Goal: Task Accomplishment & Management: Complete application form

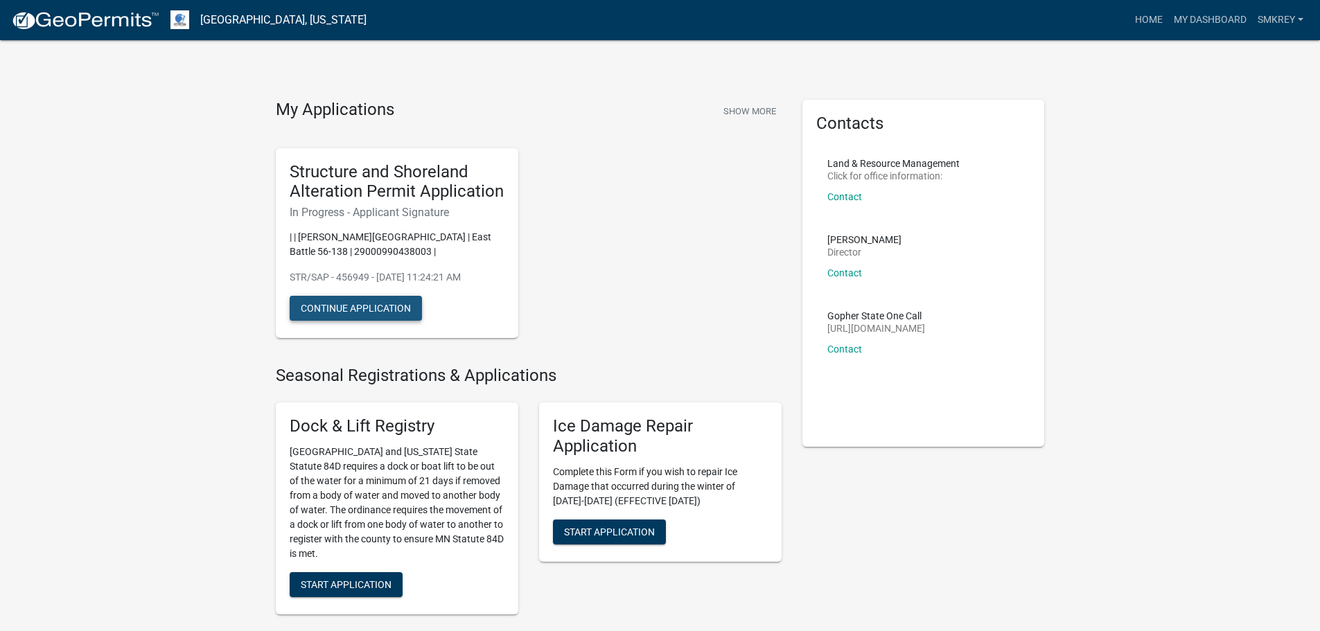
click at [378, 305] on button "Continue Application" at bounding box center [356, 308] width 132 height 25
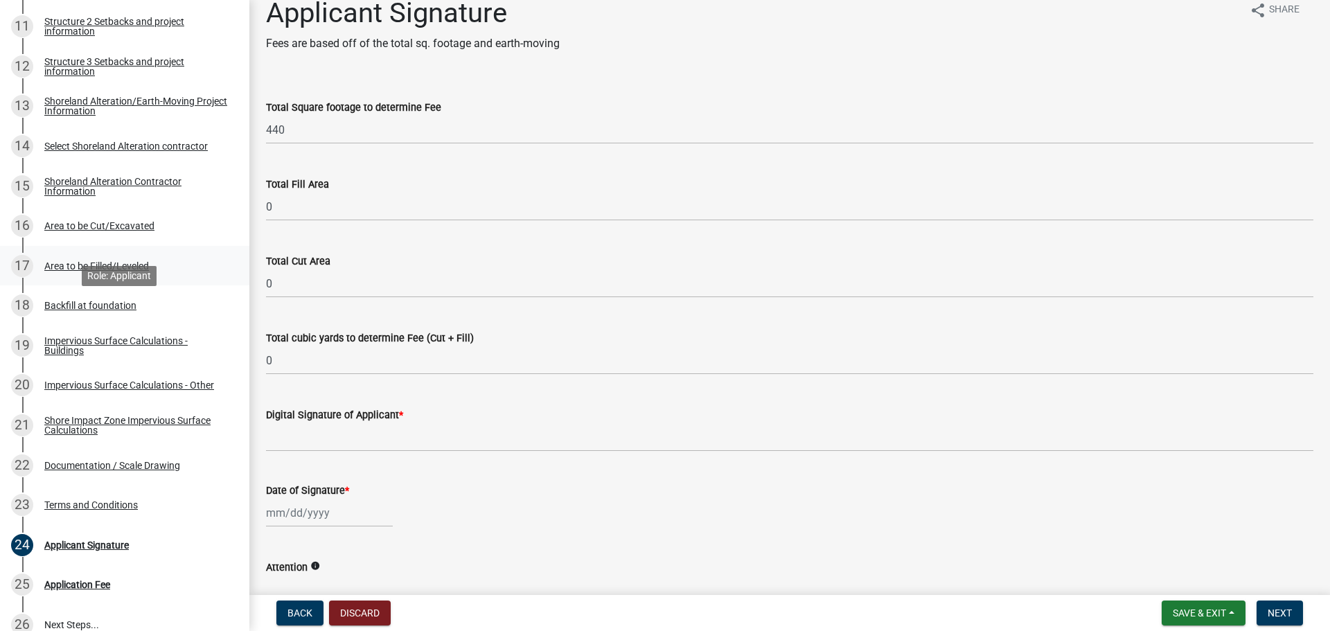
scroll to position [693, 0]
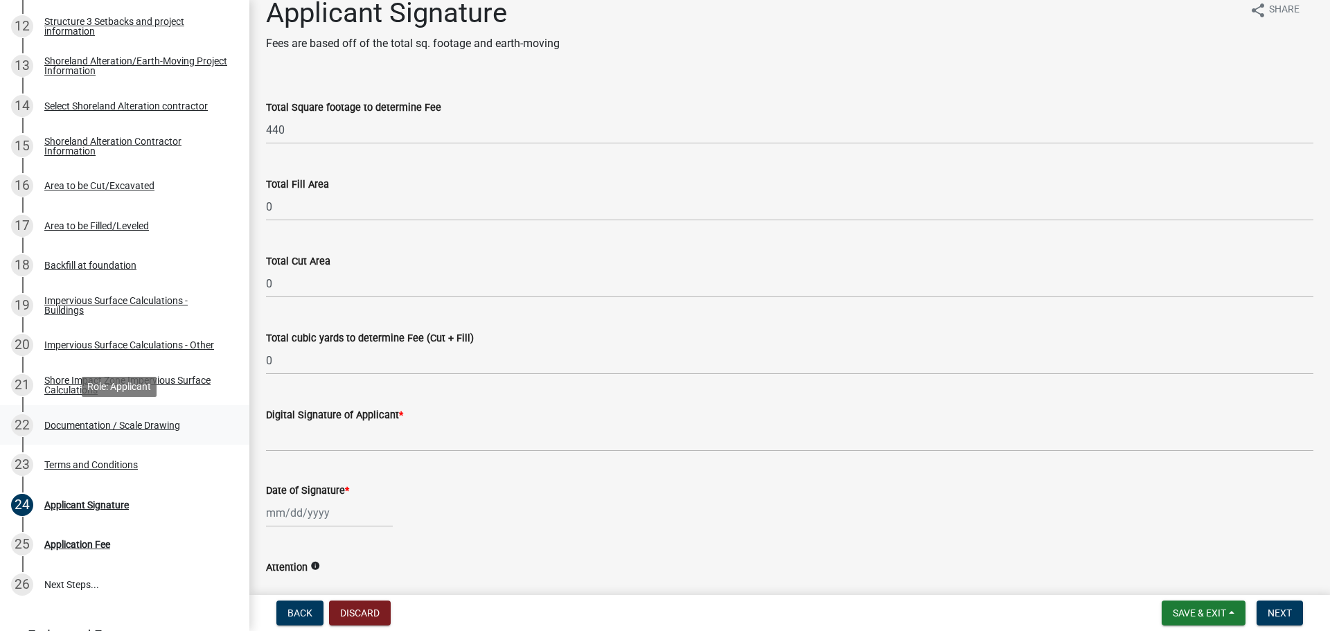
click at [165, 428] on div "Documentation / Scale Drawing" at bounding box center [112, 426] width 136 height 10
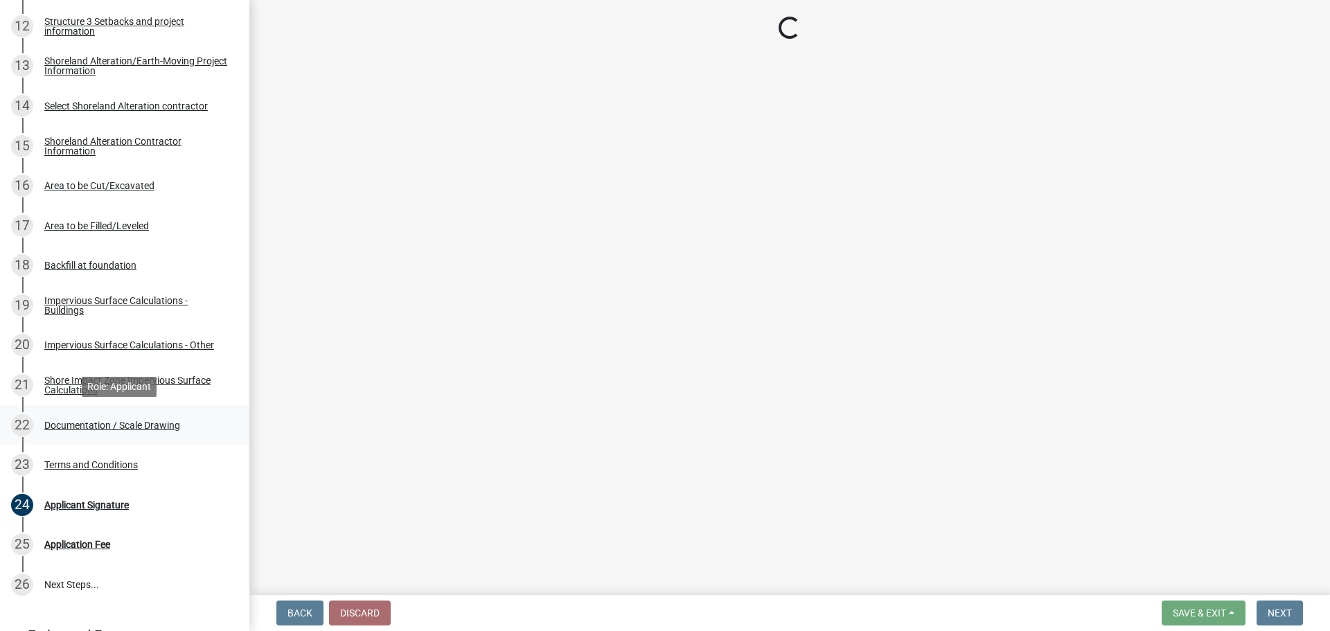
scroll to position [0, 0]
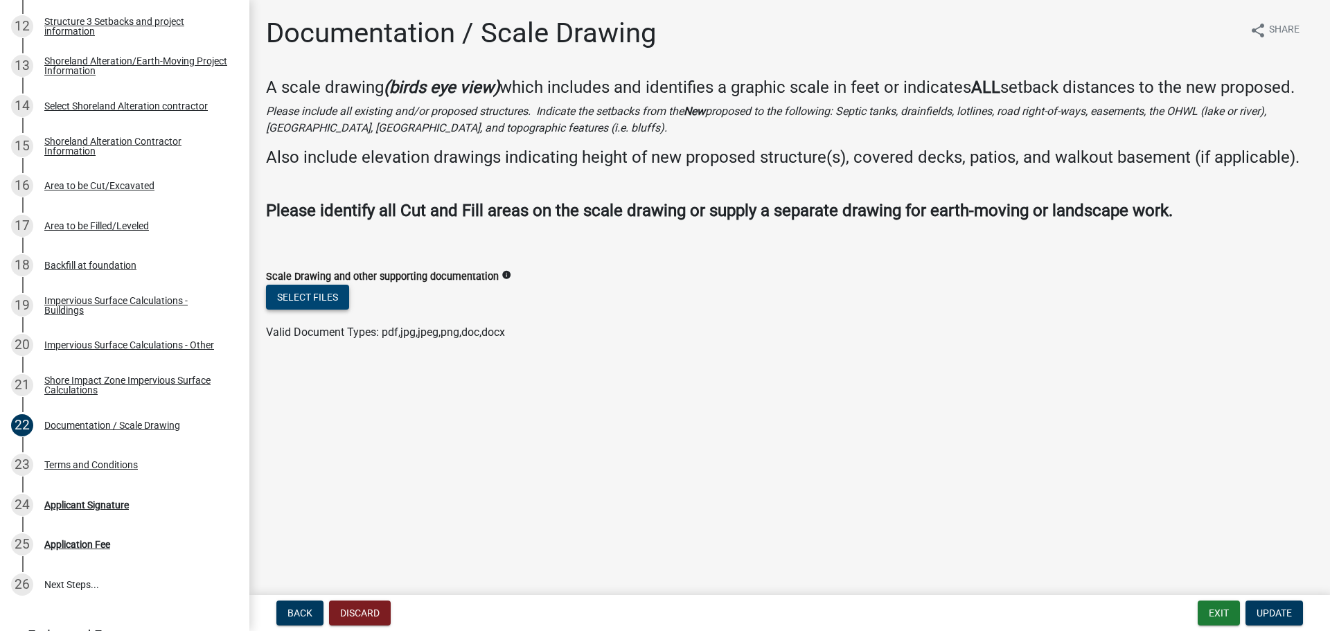
click at [329, 299] on button "Select files" at bounding box center [307, 297] width 83 height 25
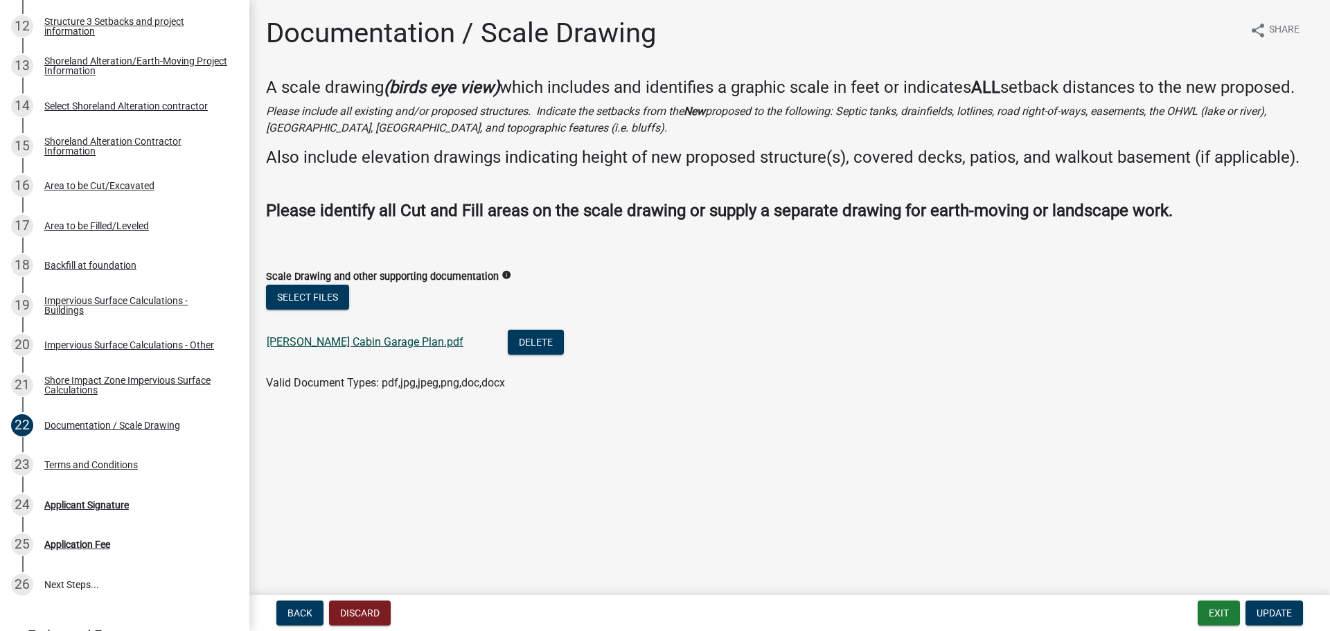
click at [356, 339] on link "[PERSON_NAME] Cabin Garage Plan.pdf" at bounding box center [365, 341] width 197 height 13
click at [96, 458] on div "23 Terms and Conditions" at bounding box center [119, 465] width 216 height 22
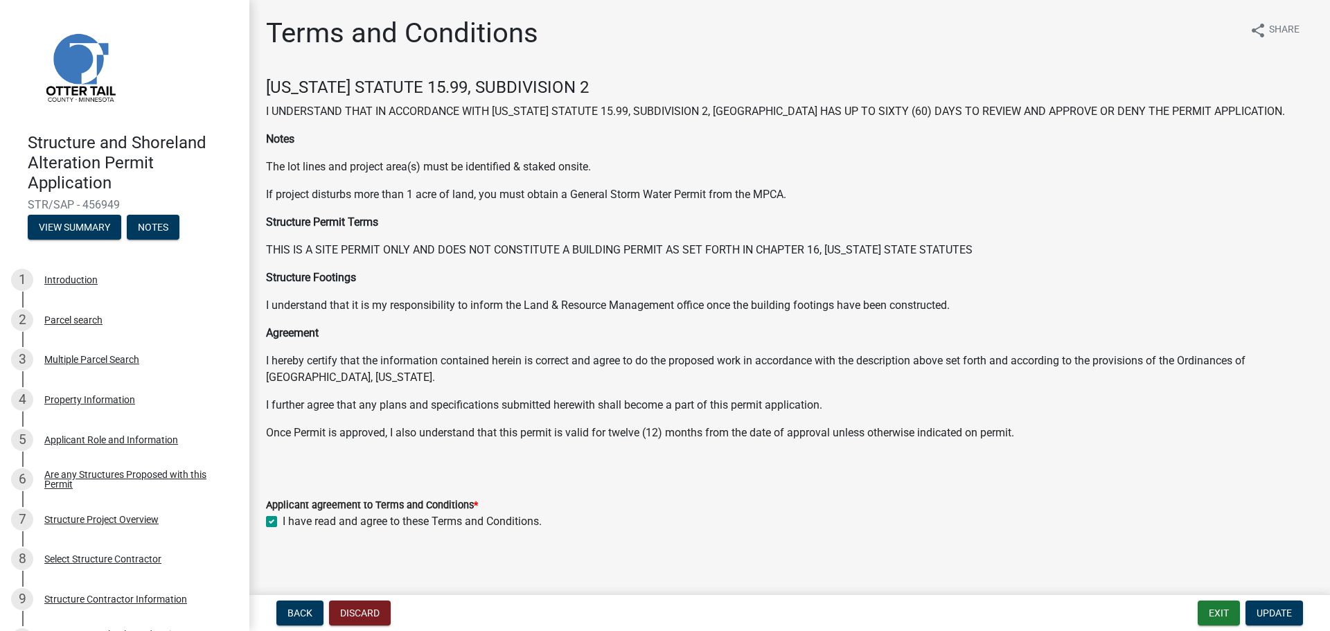
click at [87, 324] on div "Parcel search" at bounding box center [73, 320] width 58 height 10
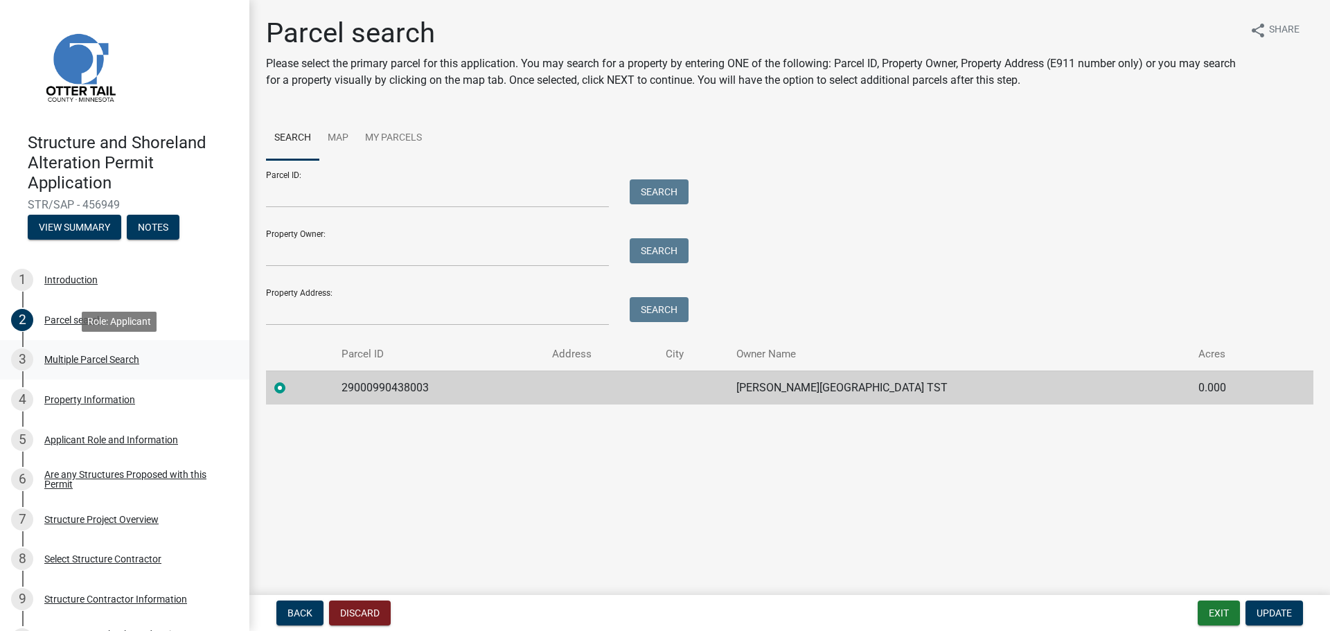
click at [78, 358] on div "Multiple Parcel Search" at bounding box center [91, 360] width 95 height 10
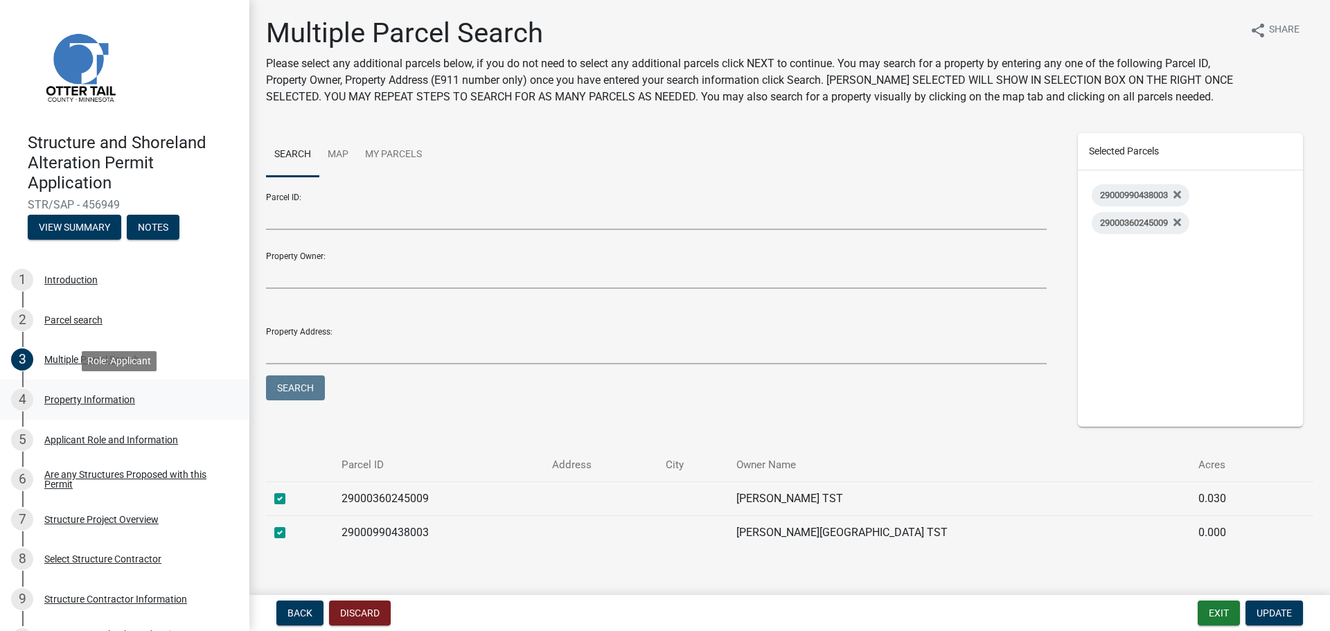
click at [87, 397] on div "Property Information" at bounding box center [89, 400] width 91 height 10
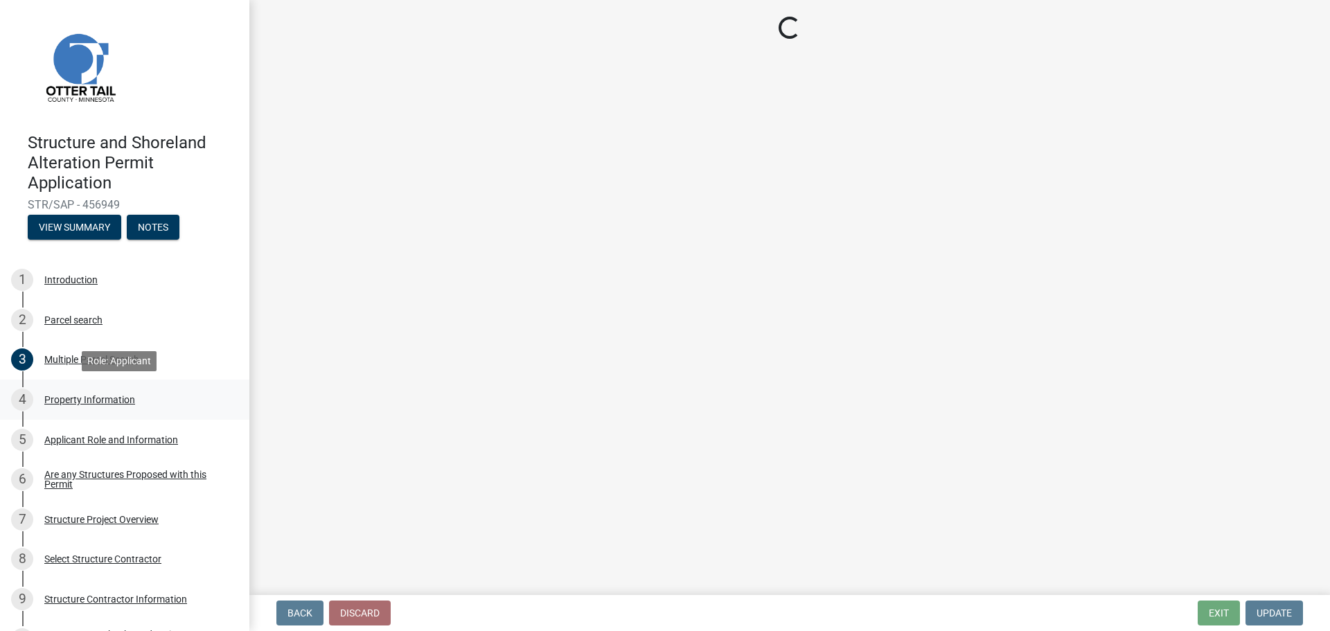
select select "95436ceb-07a9-4f5f-8010-8f3985597fe7"
select select "bc365043-463f-4dd2-a146-228392936da3"
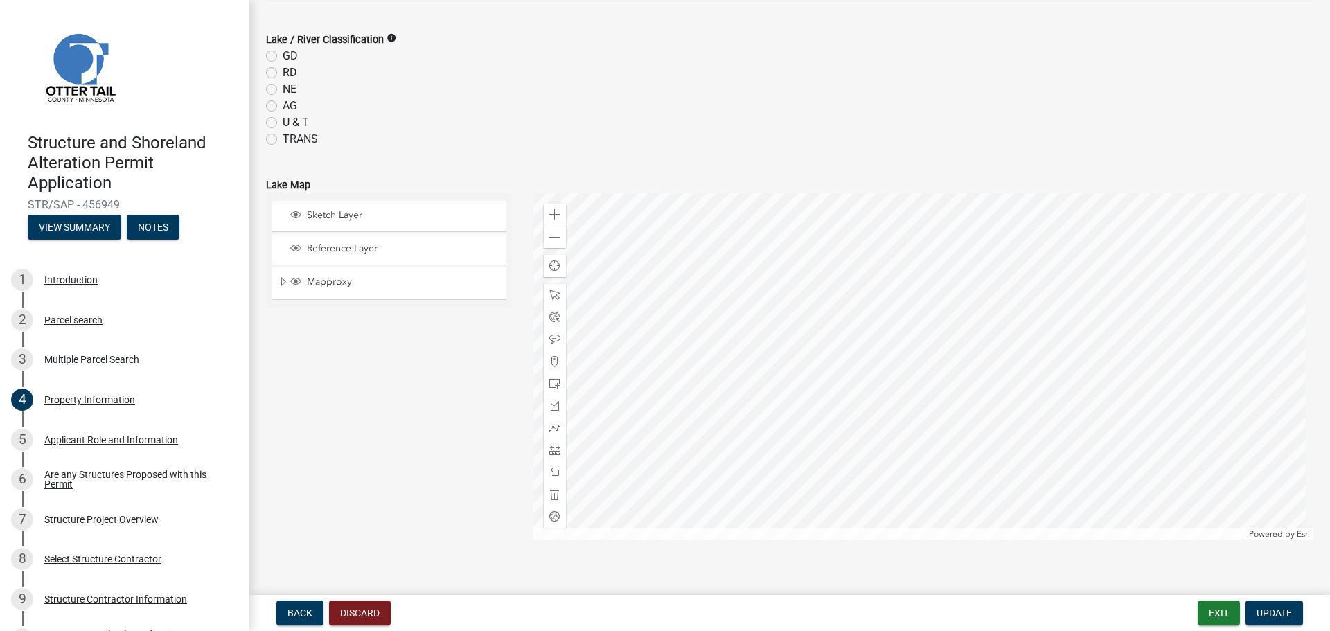
scroll to position [554, 0]
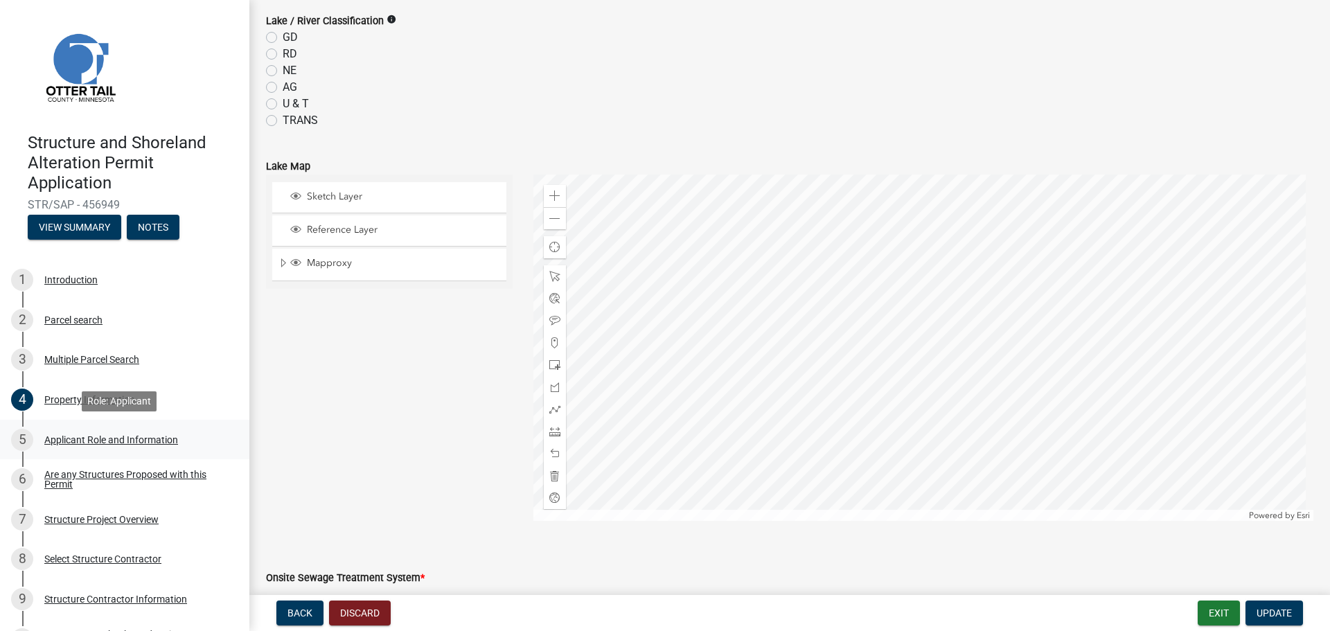
click at [113, 437] on div "Applicant Role and Information" at bounding box center [111, 440] width 134 height 10
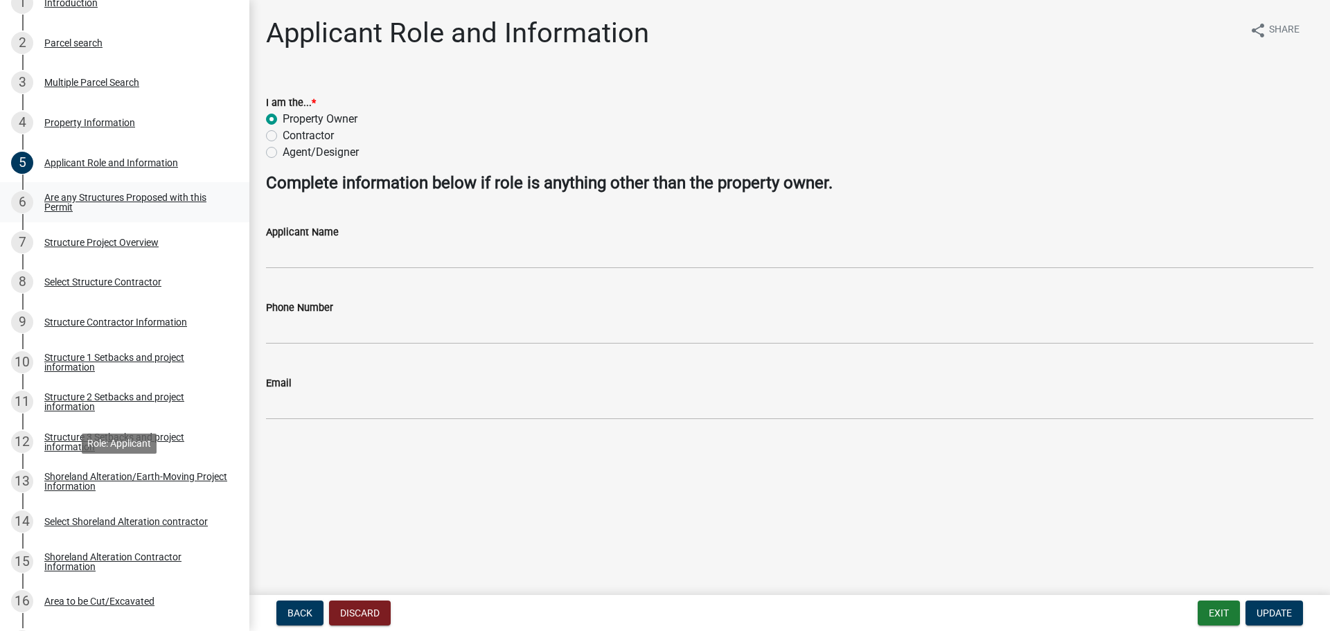
scroll to position [0, 0]
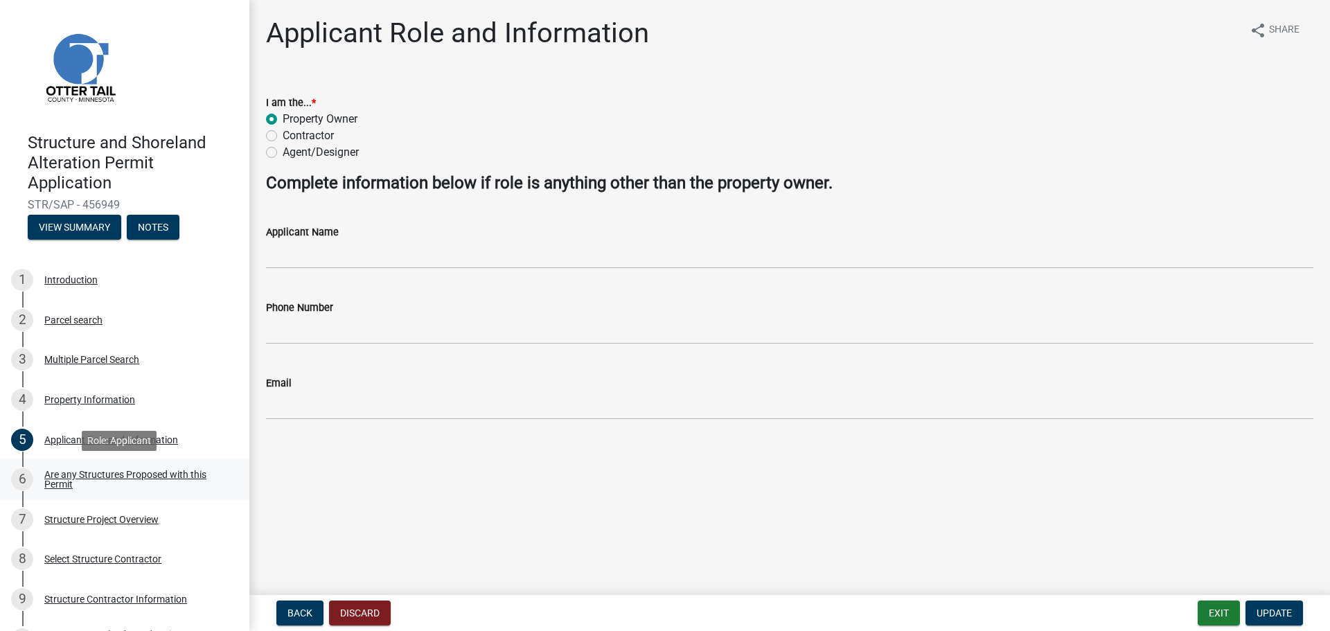
click at [125, 473] on div "Are any Structures Proposed with this Permit" at bounding box center [135, 479] width 183 height 19
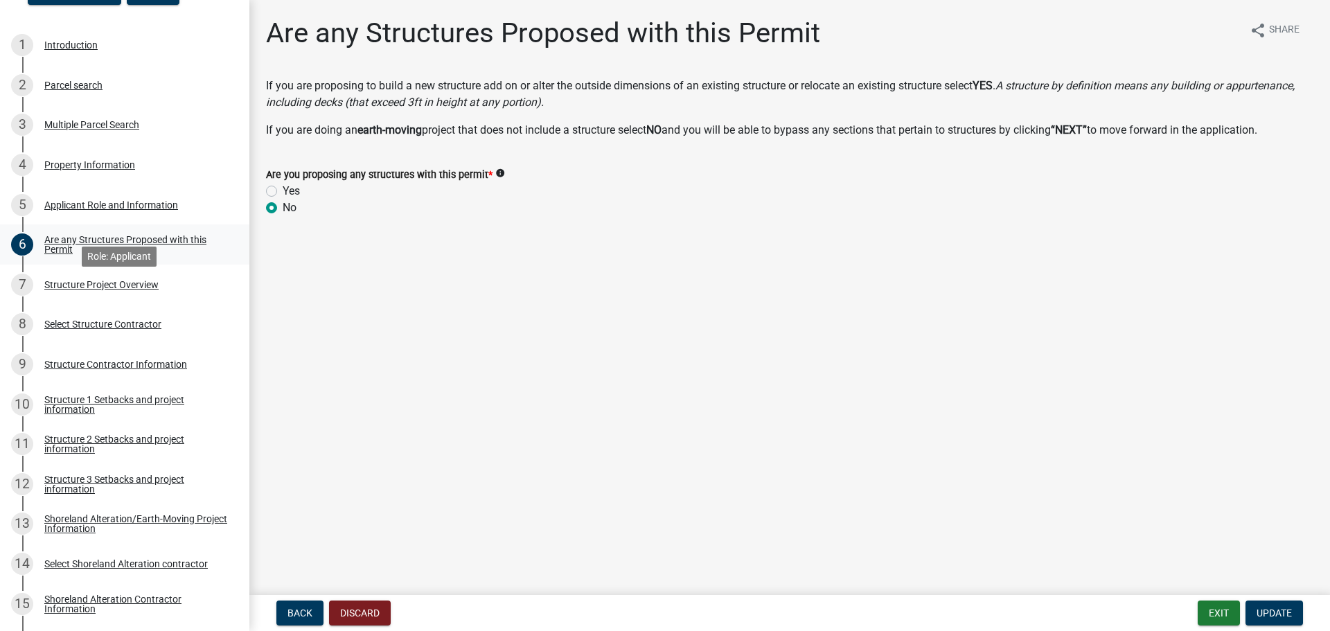
scroll to position [277, 0]
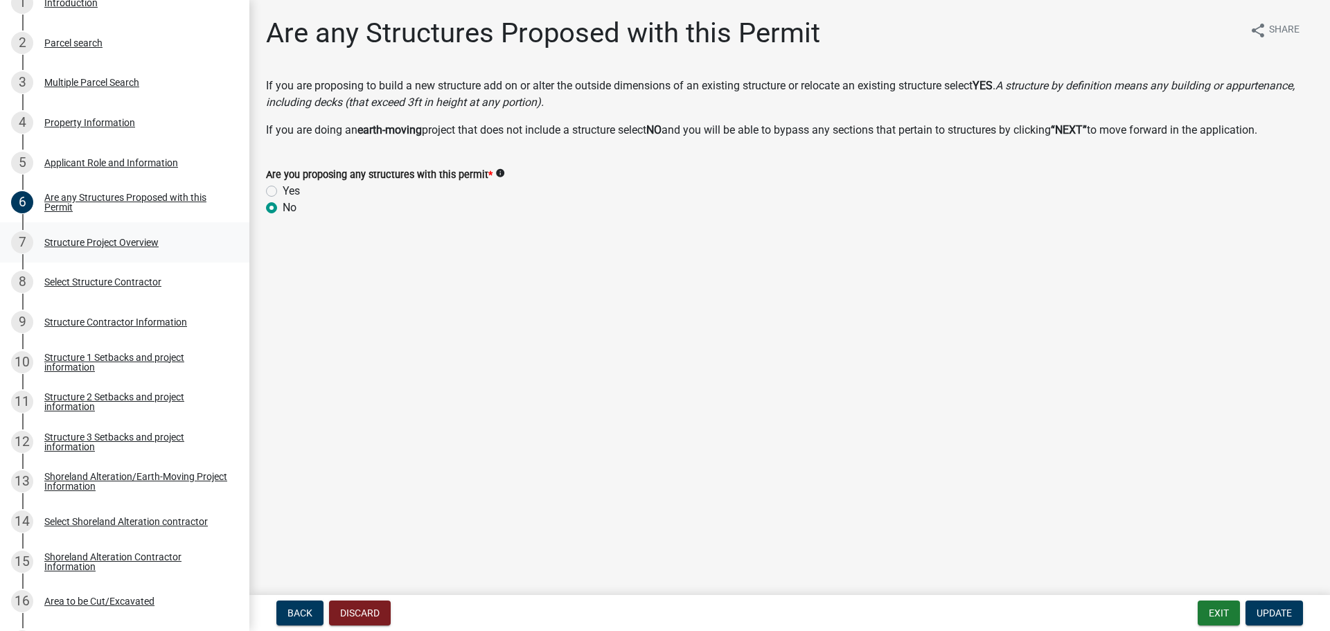
click at [86, 244] on div "Structure Project Overview" at bounding box center [101, 243] width 114 height 10
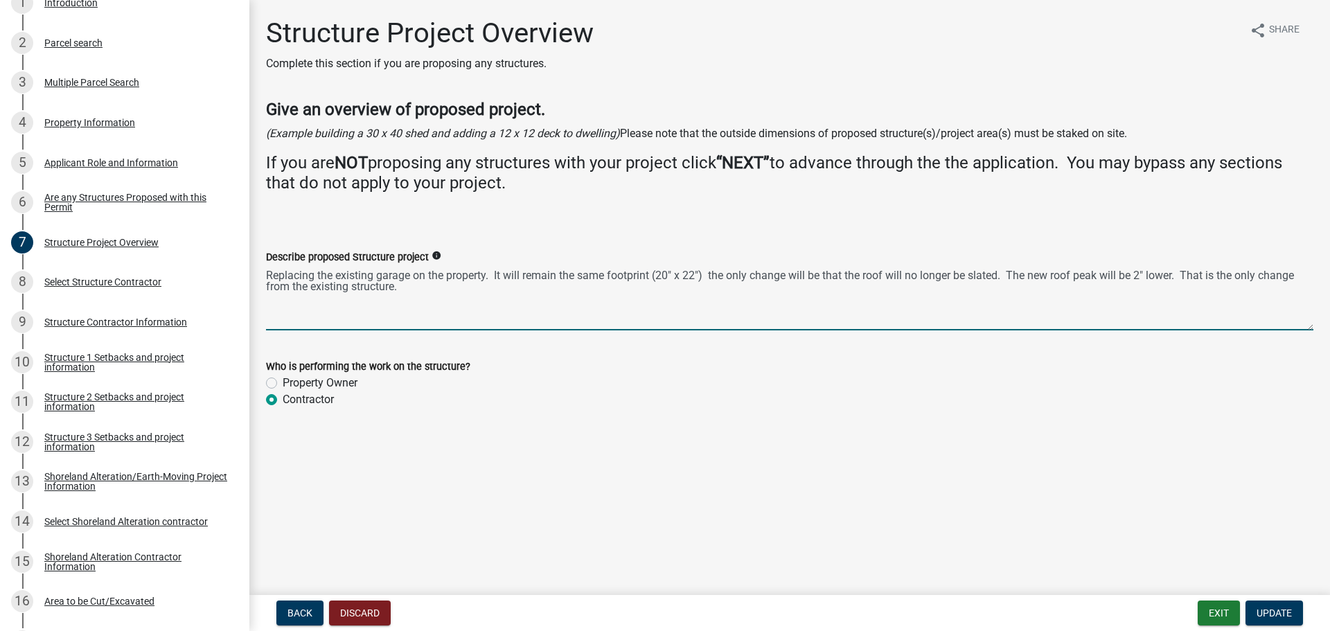
click at [1142, 269] on textarea "Replacing the existing garage on the property. It will remain the same footprin…" at bounding box center [790, 297] width 1048 height 65
type textarea "Replacing the existing garage on the property. It will remain the same footprin…"
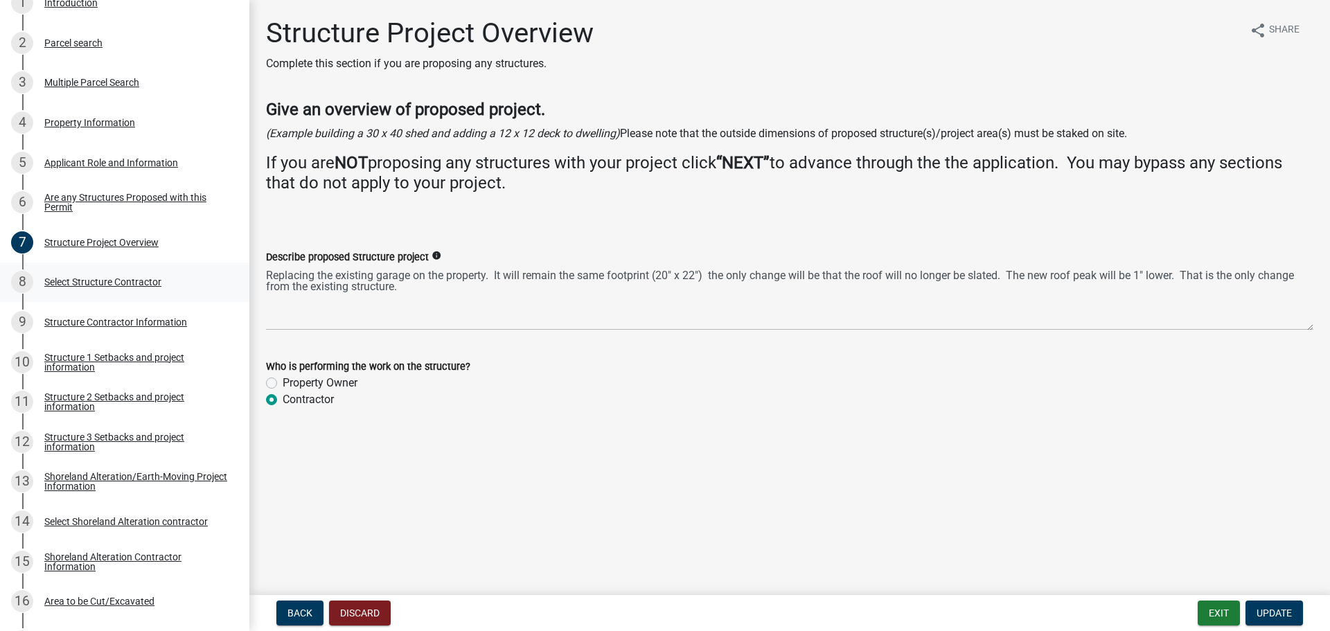
click at [107, 285] on div "Select Structure Contractor" at bounding box center [102, 282] width 117 height 10
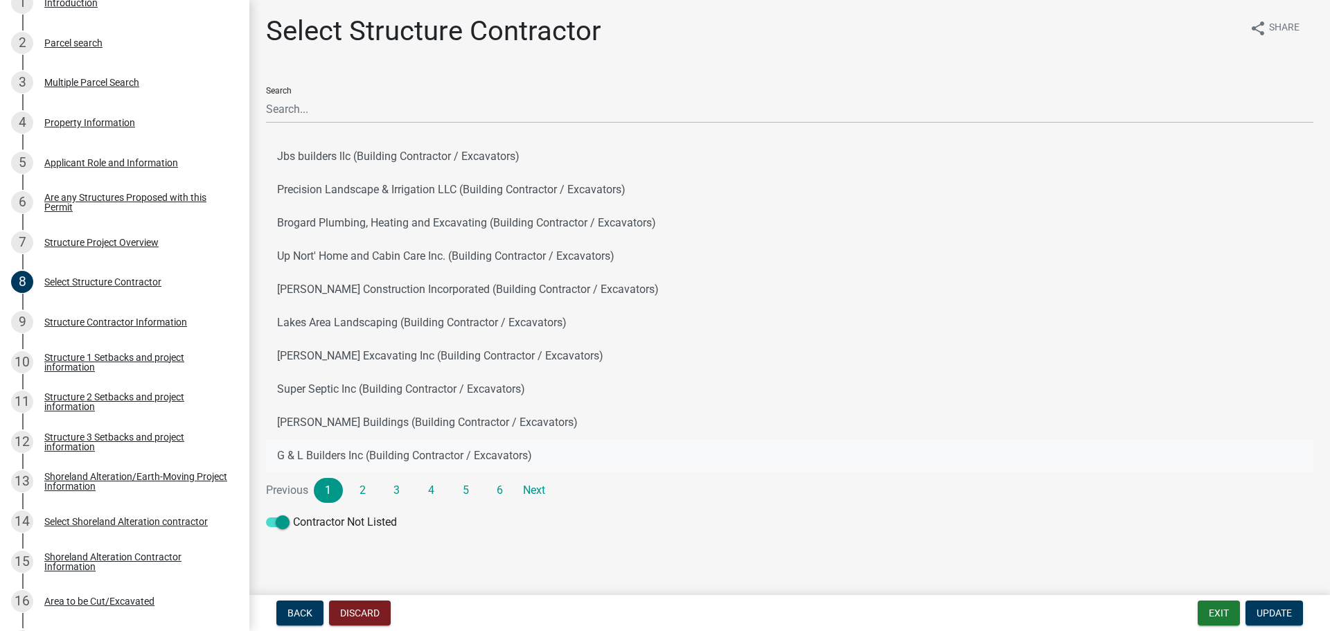
scroll to position [3, 0]
click at [80, 321] on div "Structure Contractor Information" at bounding box center [115, 322] width 143 height 10
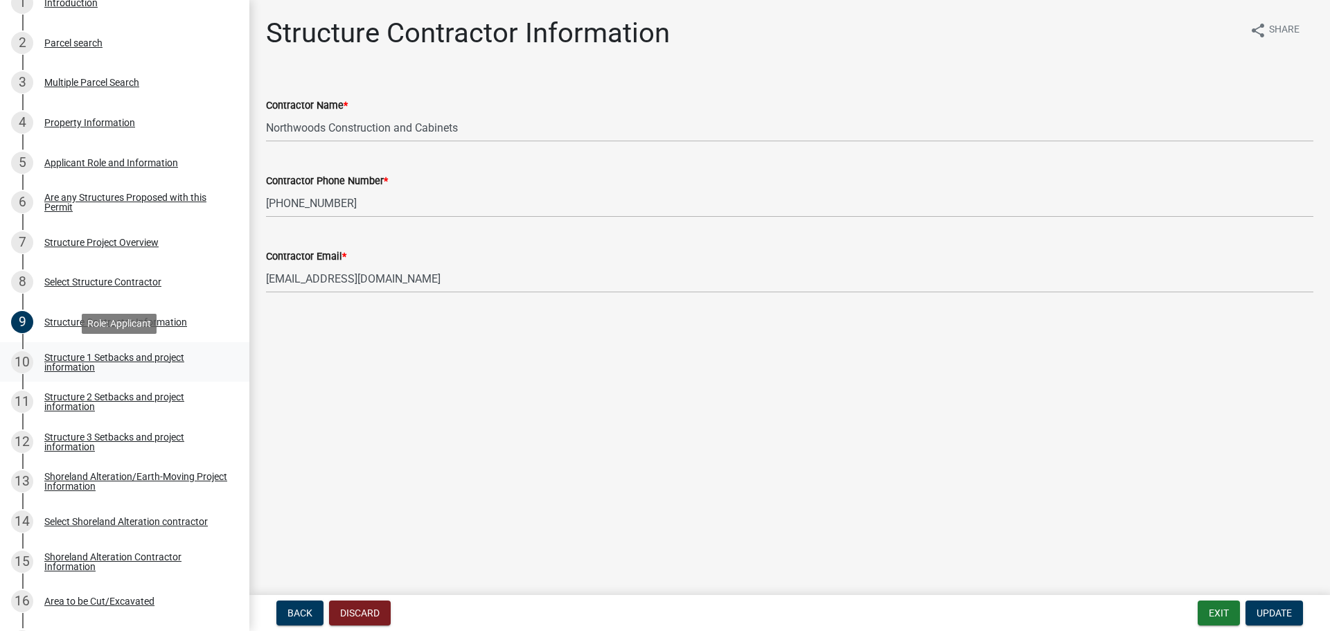
click at [80, 371] on div "Structure 1 Setbacks and project information" at bounding box center [135, 362] width 183 height 19
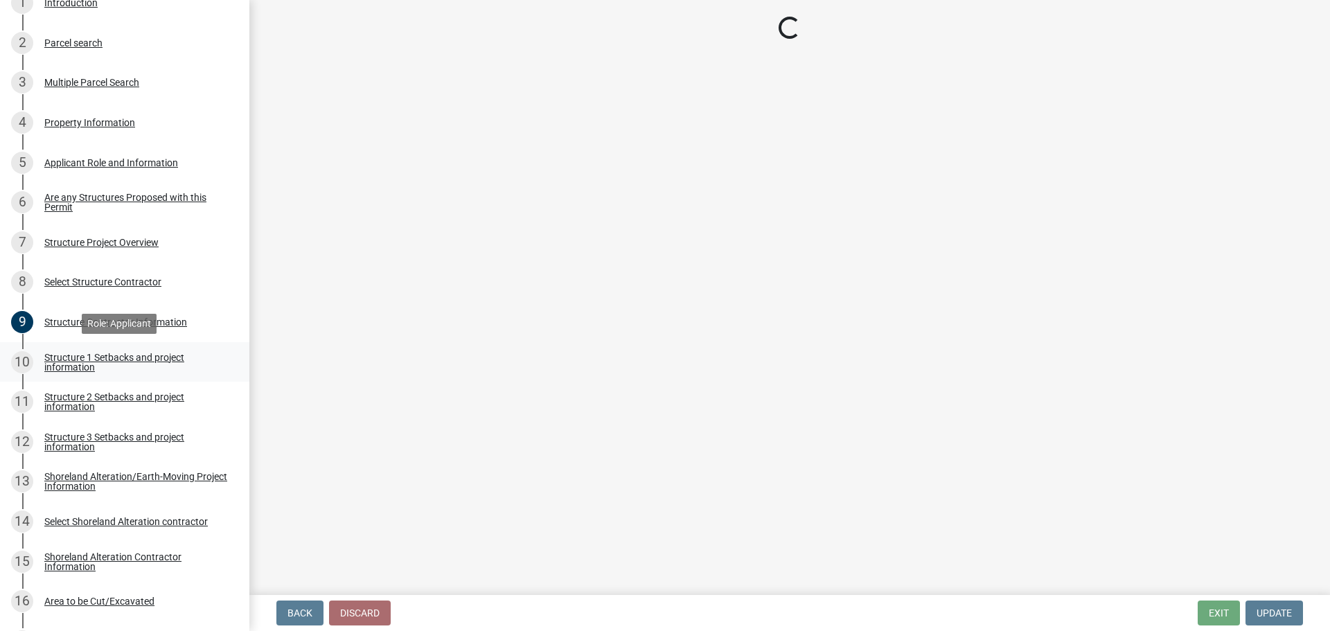
select select "a3cc236c-43aa-406a-8353-e0398d57c407"
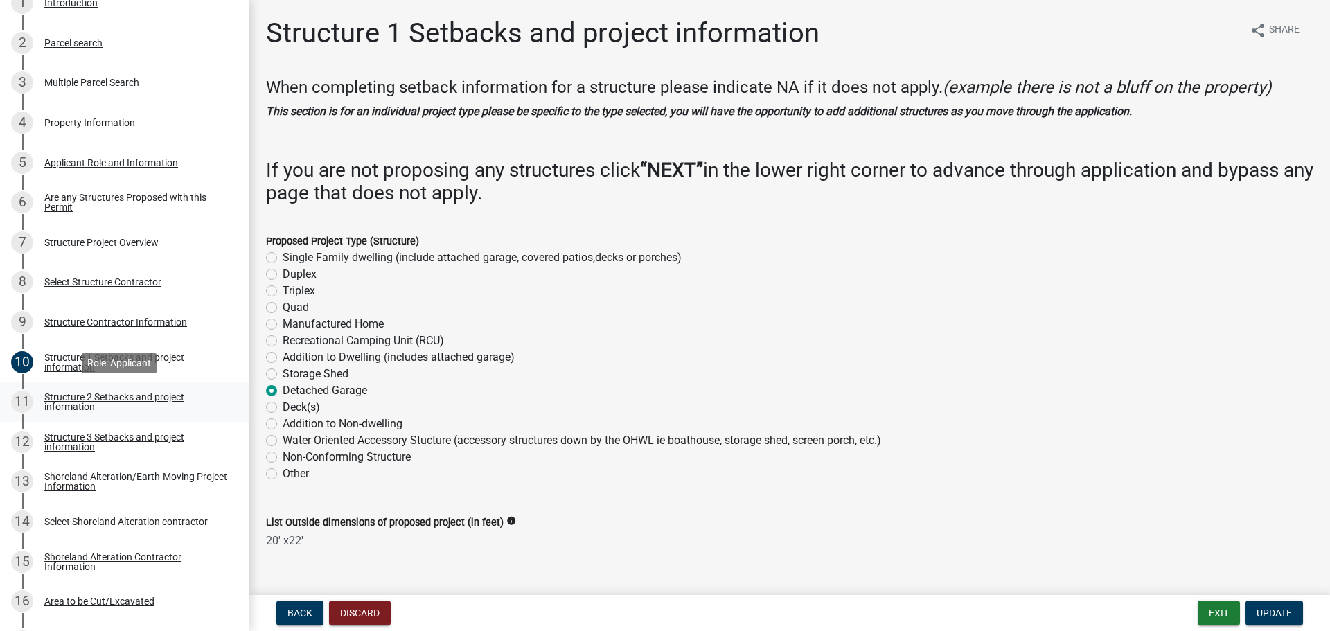
click at [95, 400] on div "Structure 2 Setbacks and project information" at bounding box center [135, 401] width 183 height 19
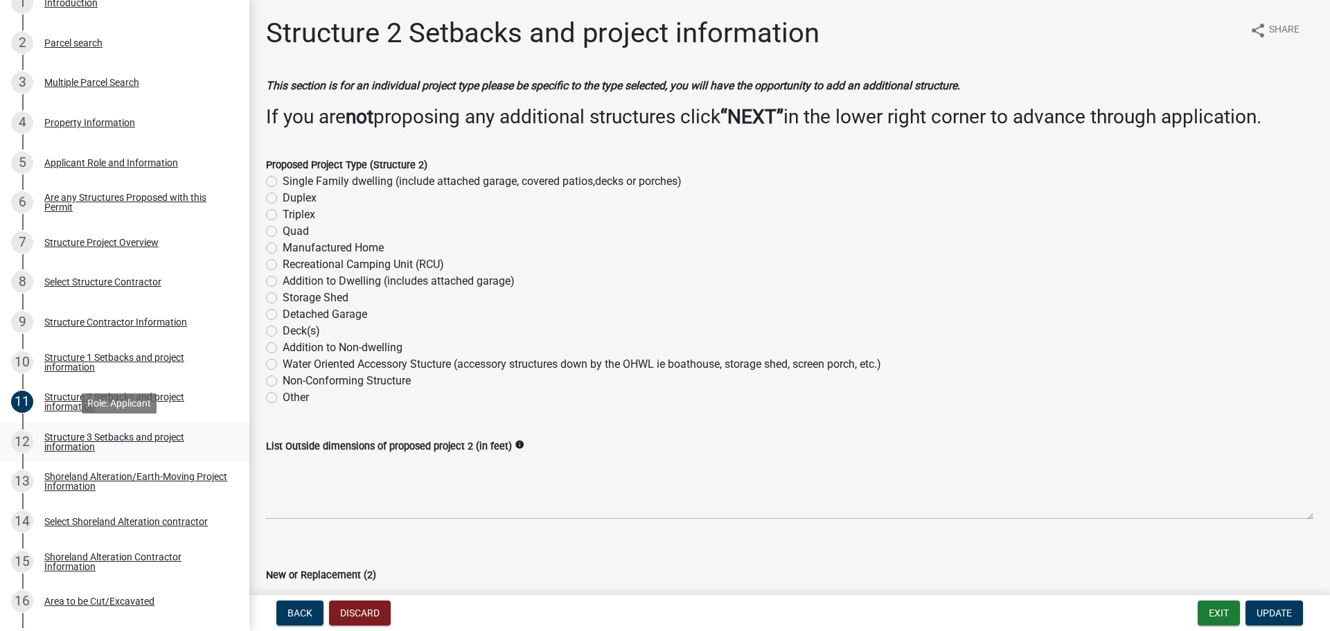
click at [70, 442] on div "Structure 3 Setbacks and project information" at bounding box center [135, 441] width 183 height 19
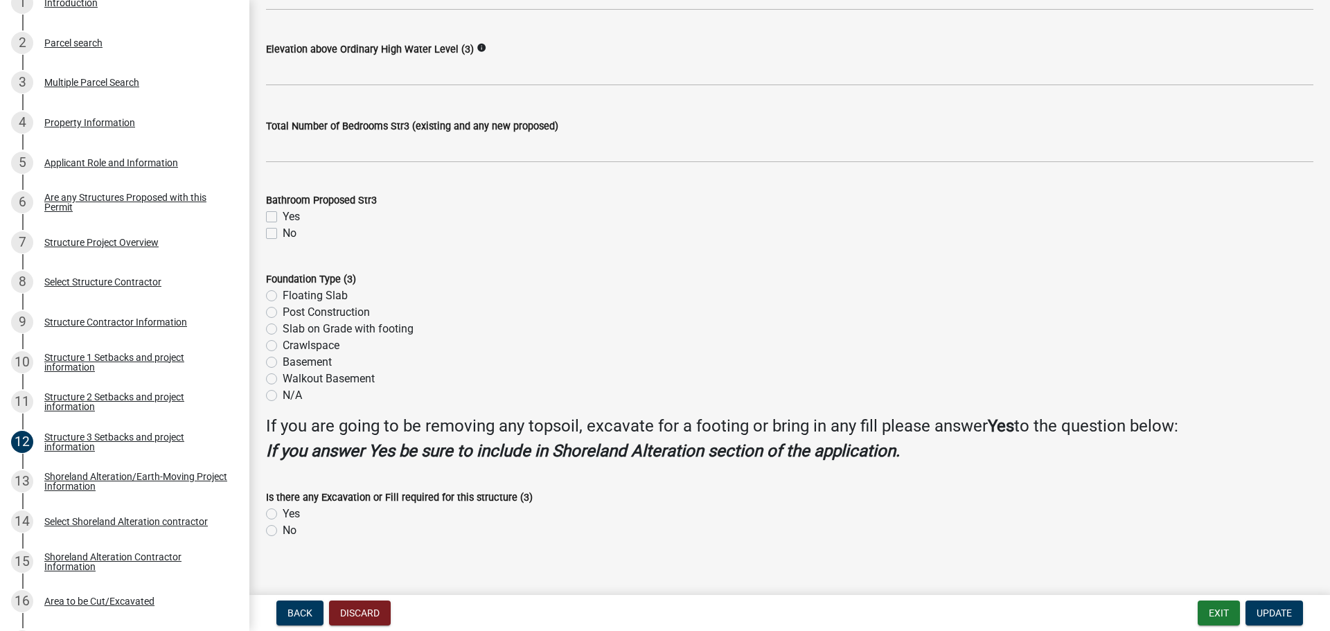
scroll to position [1228, 0]
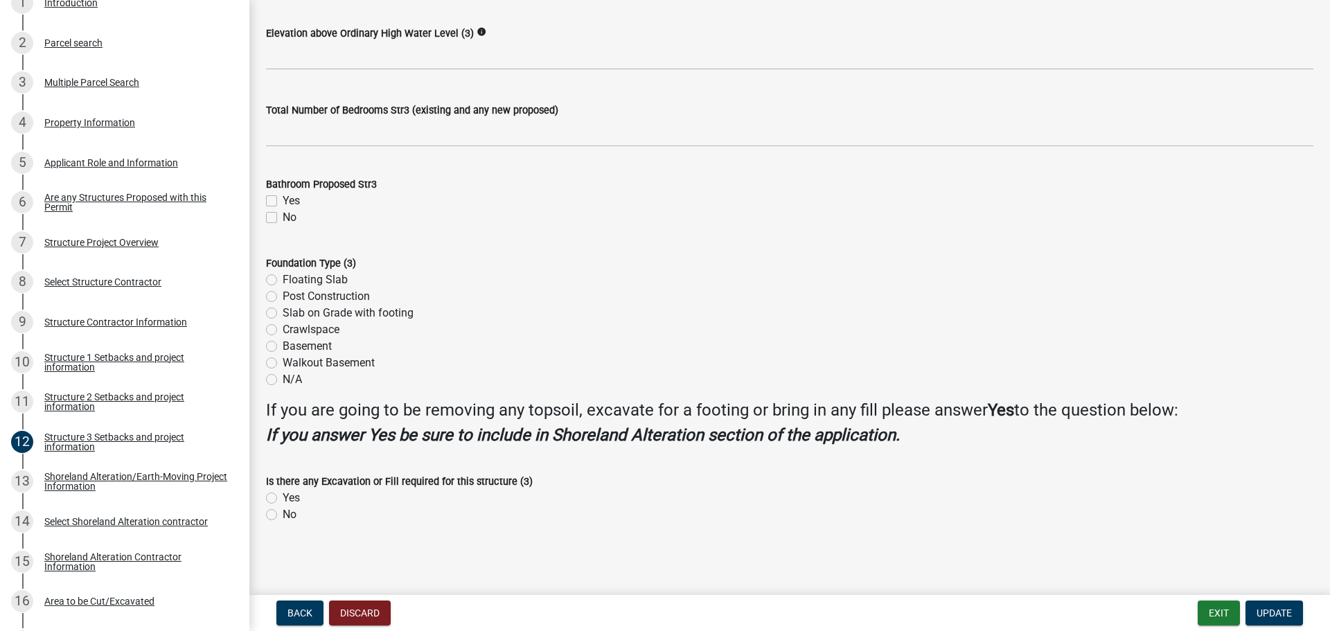
click at [283, 518] on label "No" at bounding box center [290, 514] width 14 height 17
click at [283, 515] on input "No" at bounding box center [287, 510] width 9 height 9
radio input "true"
click at [346, 515] on div "No" at bounding box center [790, 514] width 1048 height 17
click at [283, 517] on label "No" at bounding box center [290, 514] width 14 height 17
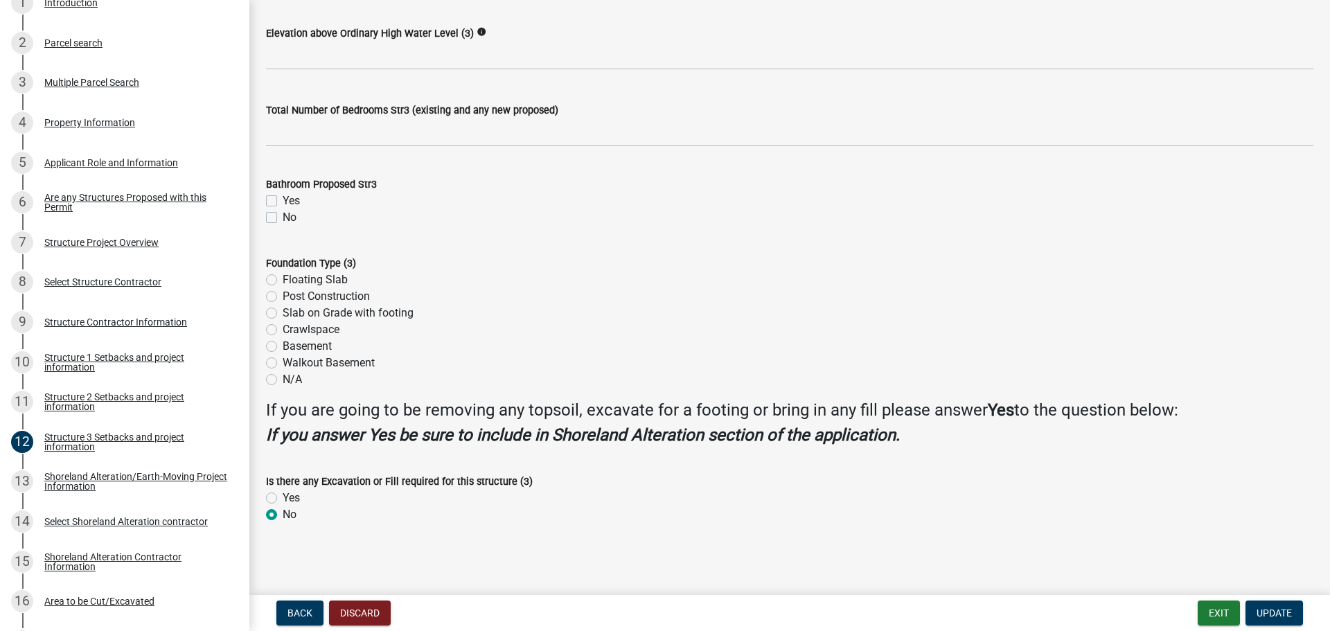
click at [283, 515] on input "No" at bounding box center [287, 510] width 9 height 9
click at [356, 608] on button "Discard" at bounding box center [360, 613] width 62 height 25
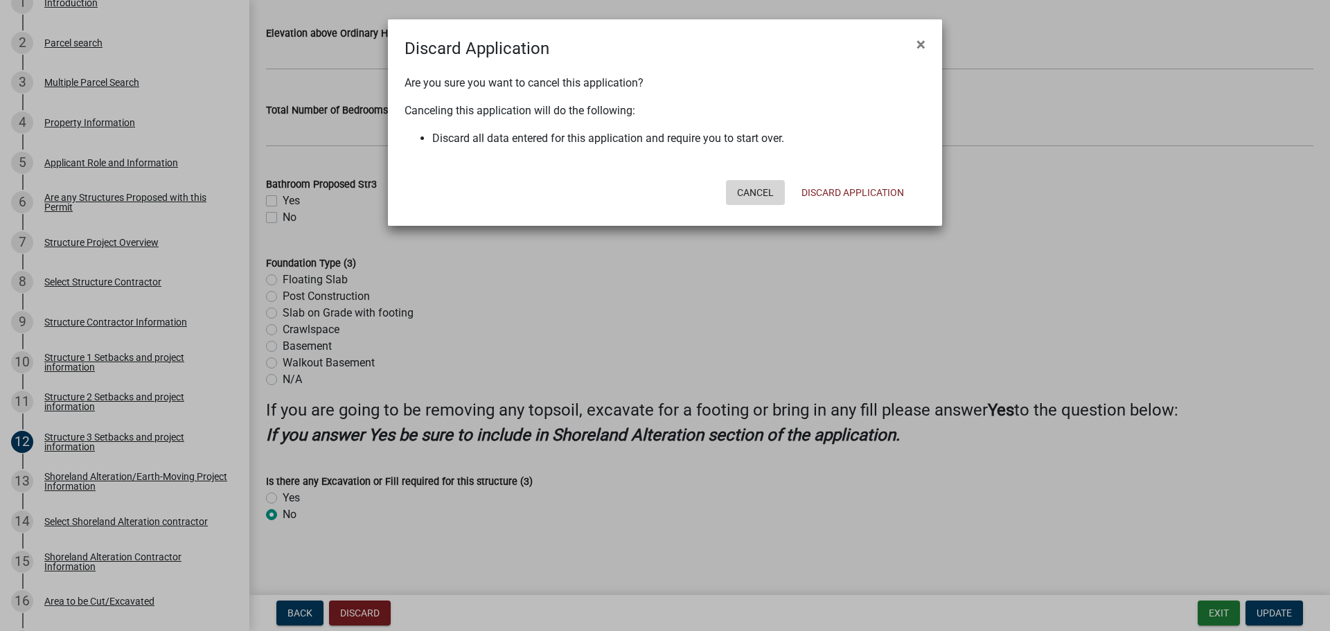
click at [739, 185] on button "Cancel" at bounding box center [755, 192] width 59 height 25
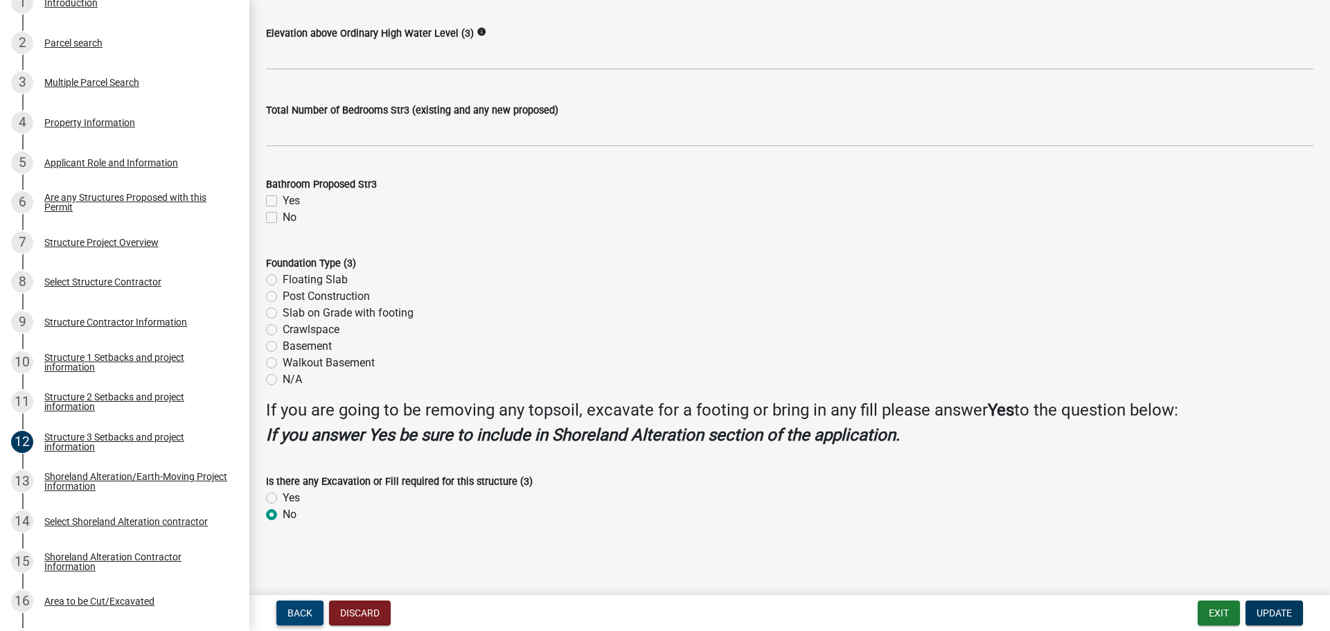
click at [299, 601] on button "Back" at bounding box center [299, 613] width 47 height 25
click at [1265, 613] on span "Update" at bounding box center [1274, 613] width 35 height 11
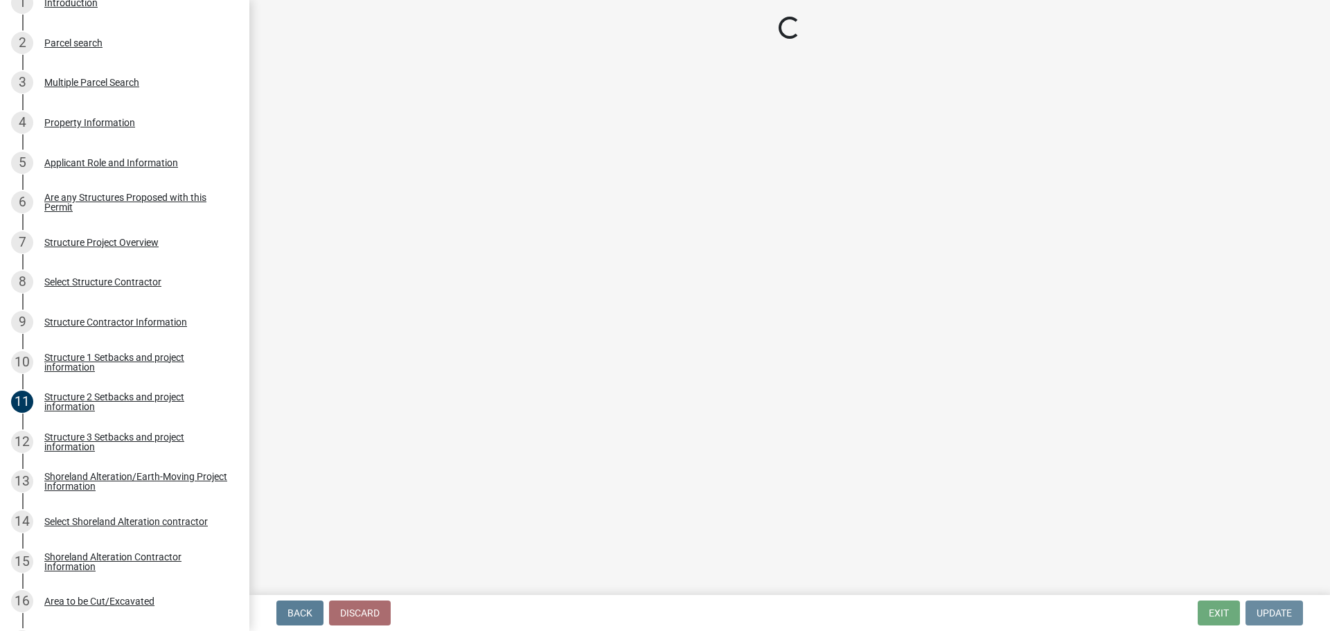
scroll to position [0, 0]
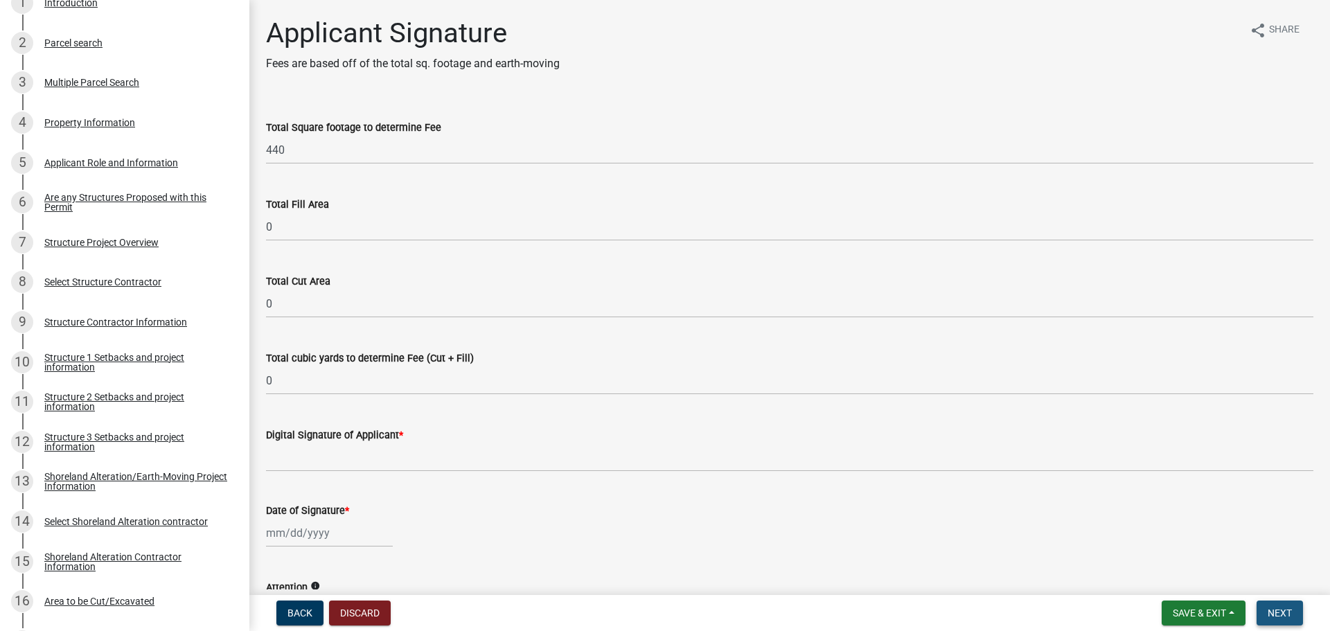
click at [1265, 613] on button "Next" at bounding box center [1280, 613] width 46 height 25
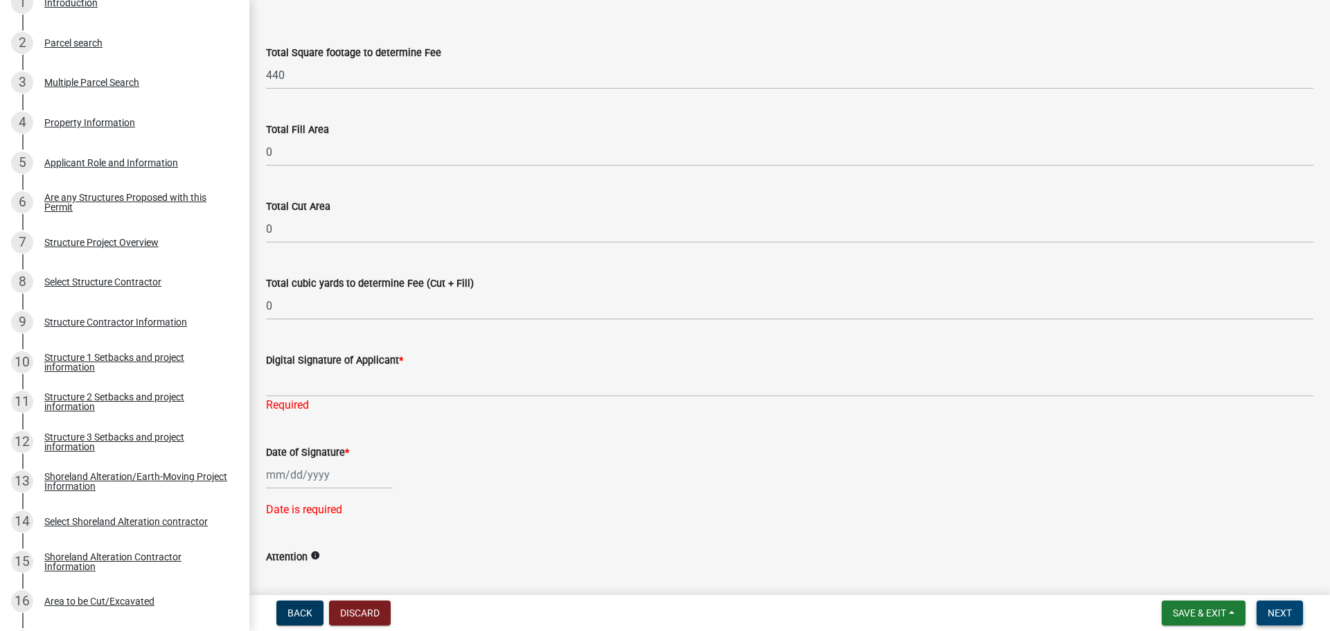
scroll to position [64, 0]
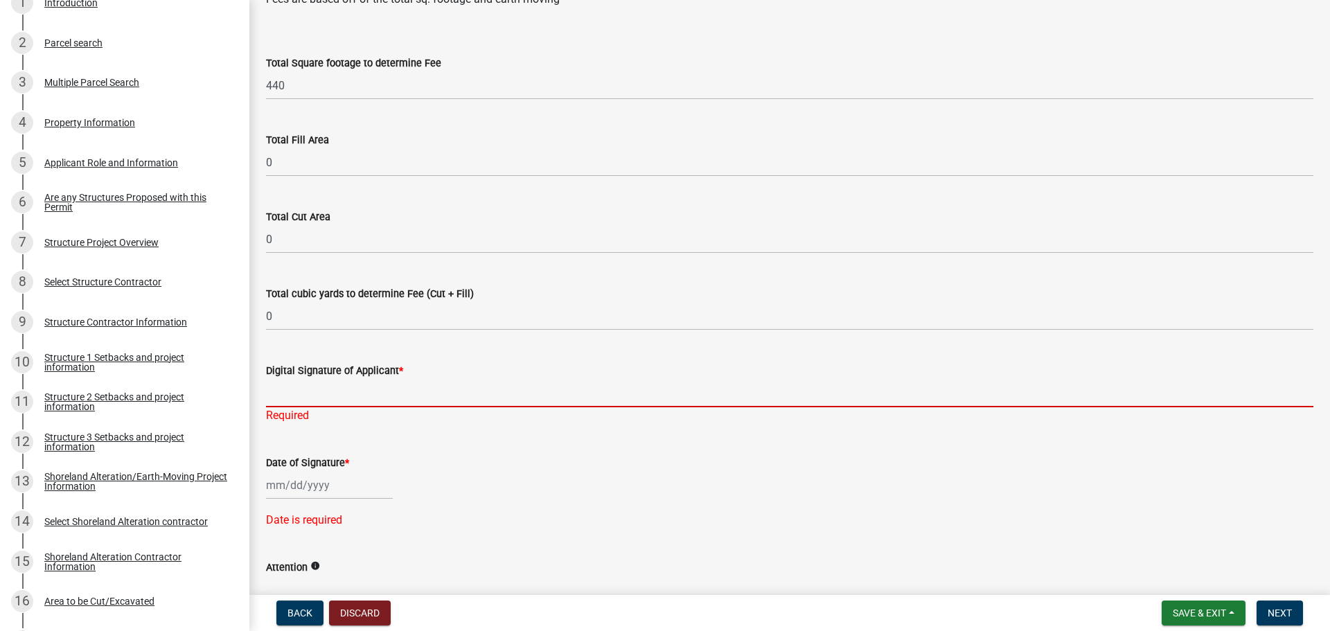
click at [307, 389] on input "Digital Signature of Applicant *" at bounding box center [790, 393] width 1048 height 28
type input "[PERSON_NAME]"
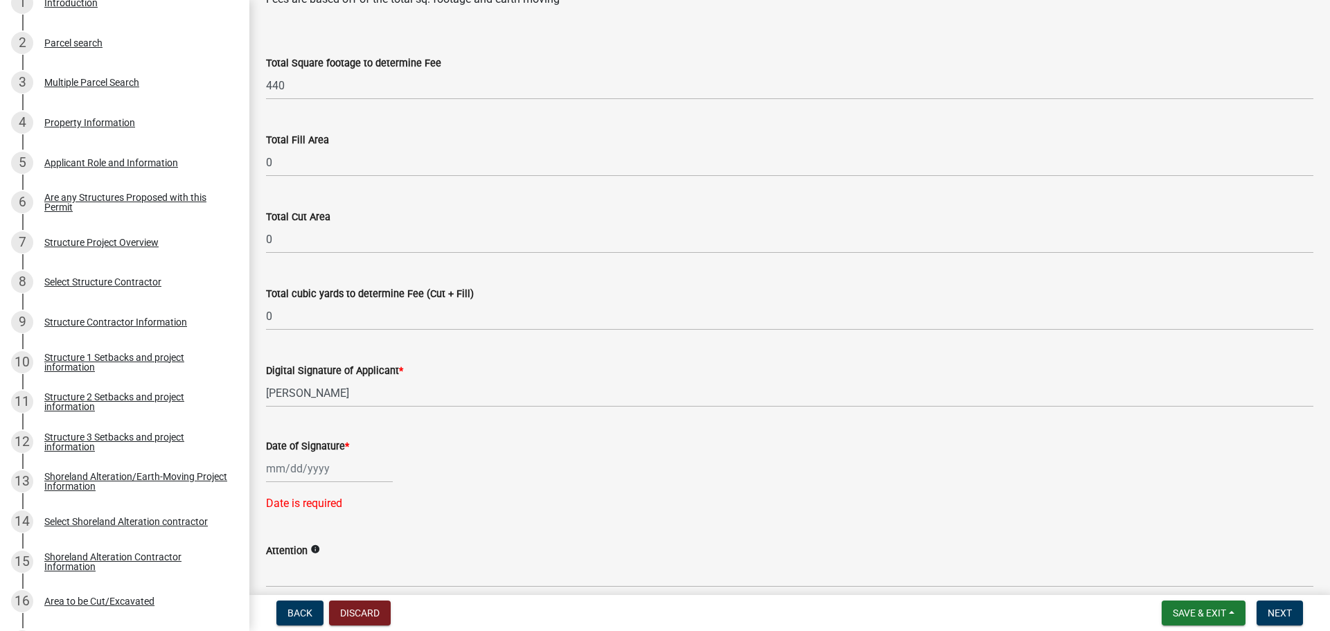
click at [264, 486] on div "Date of Signature * Date is required" at bounding box center [790, 465] width 1068 height 94
select select "8"
select select "2025"
click at [279, 466] on div "Jan Feb Mar Apr May Jun Jul Aug Sep Oct Nov Dec 1525 1526 1527 1528 1529 1530 1…" at bounding box center [329, 468] width 127 height 28
click at [317, 367] on div "13" at bounding box center [324, 373] width 22 height 22
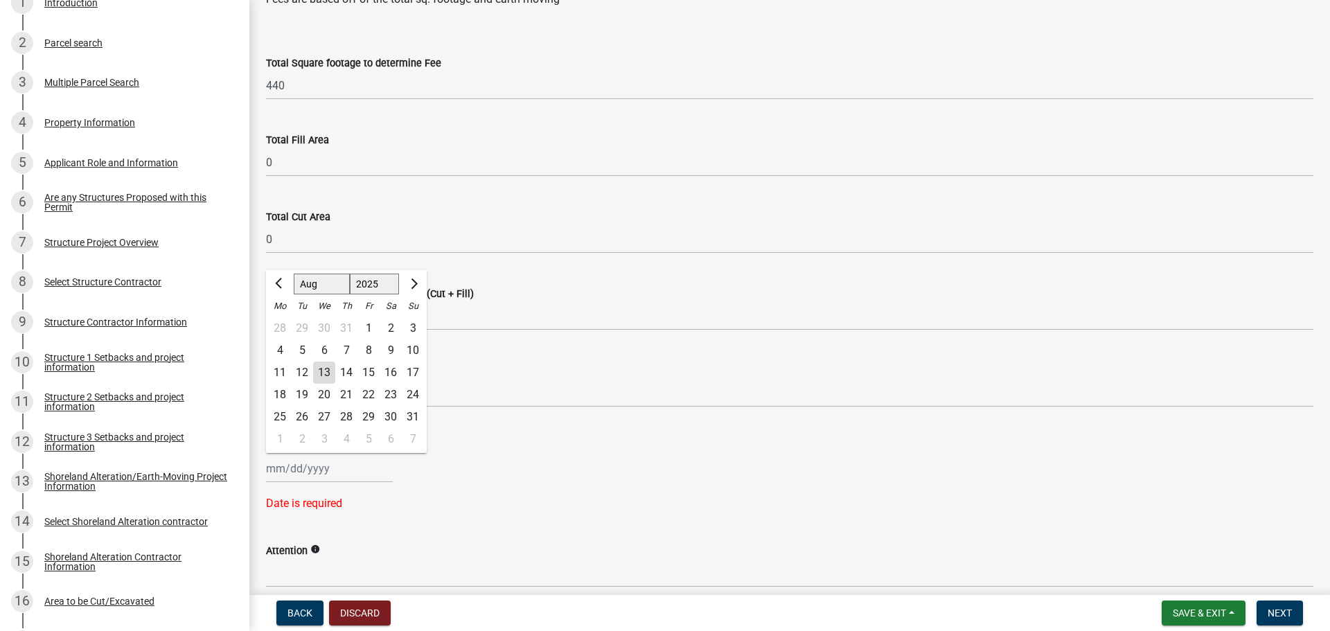
type input "[DATE]"
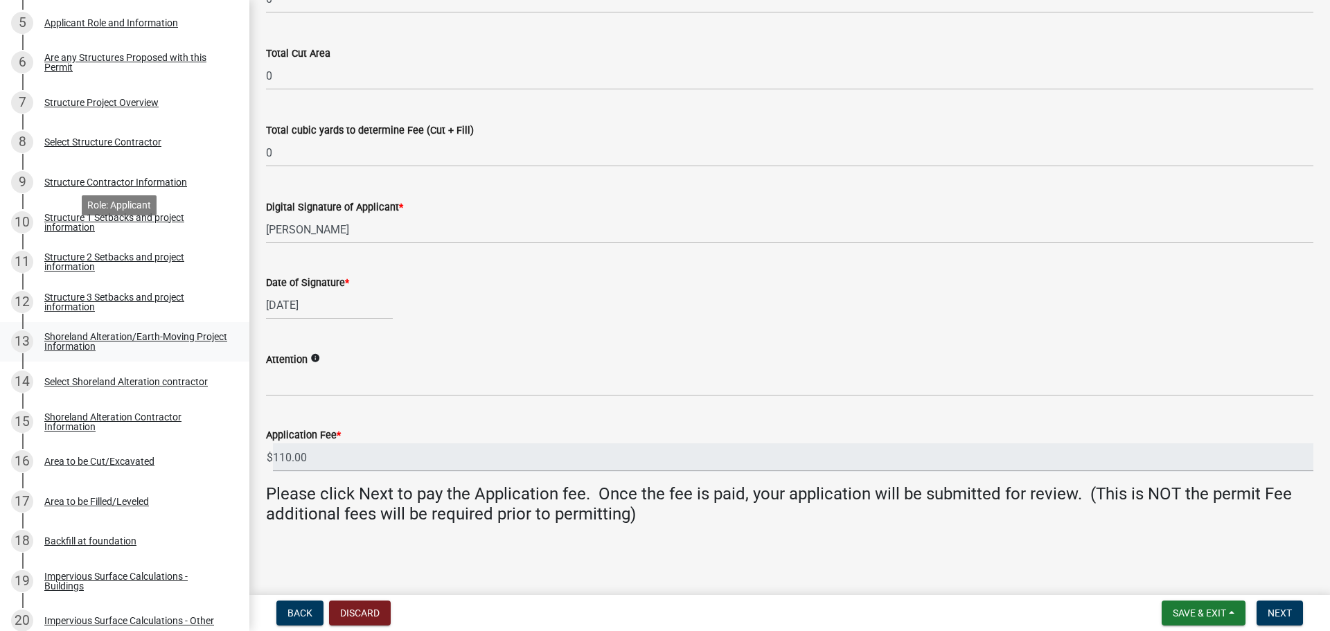
scroll to position [554, 0]
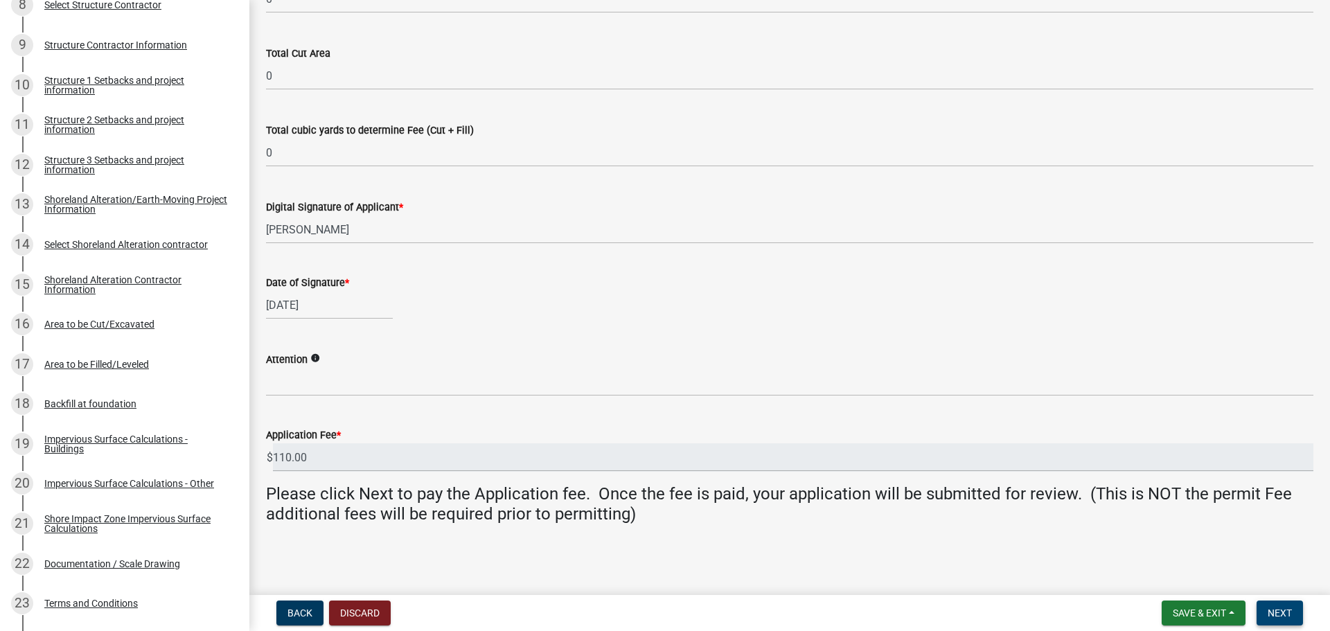
click at [1289, 608] on span "Next" at bounding box center [1280, 613] width 24 height 11
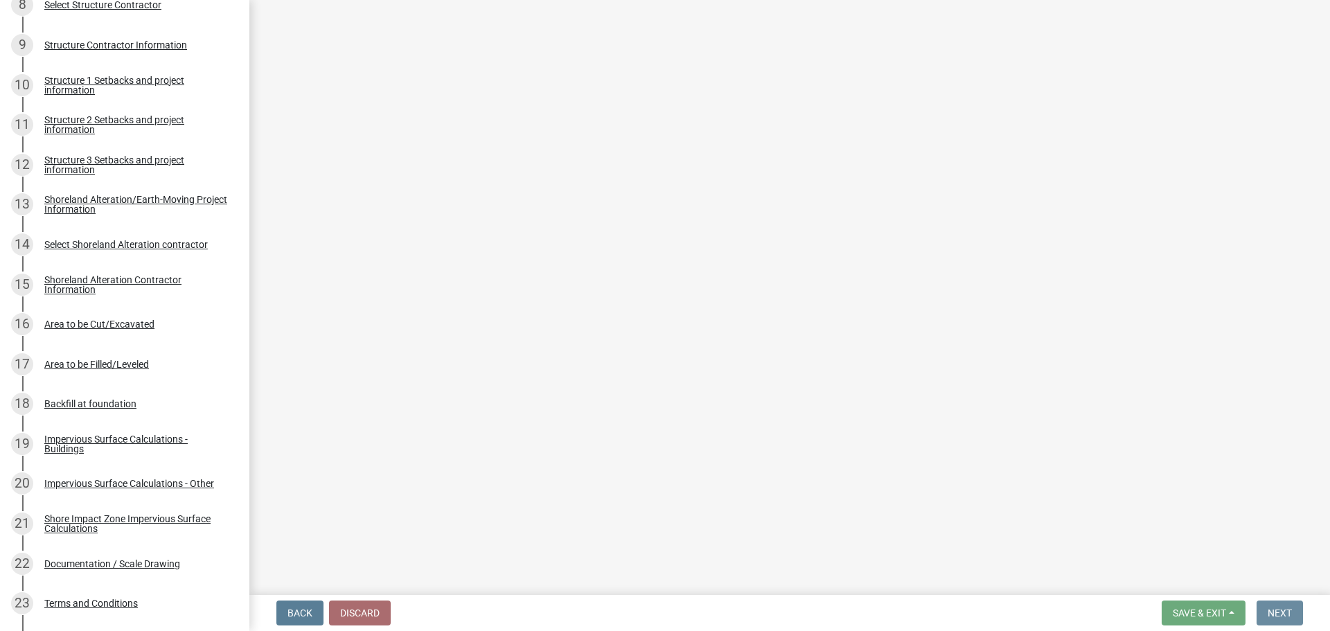
scroll to position [0, 0]
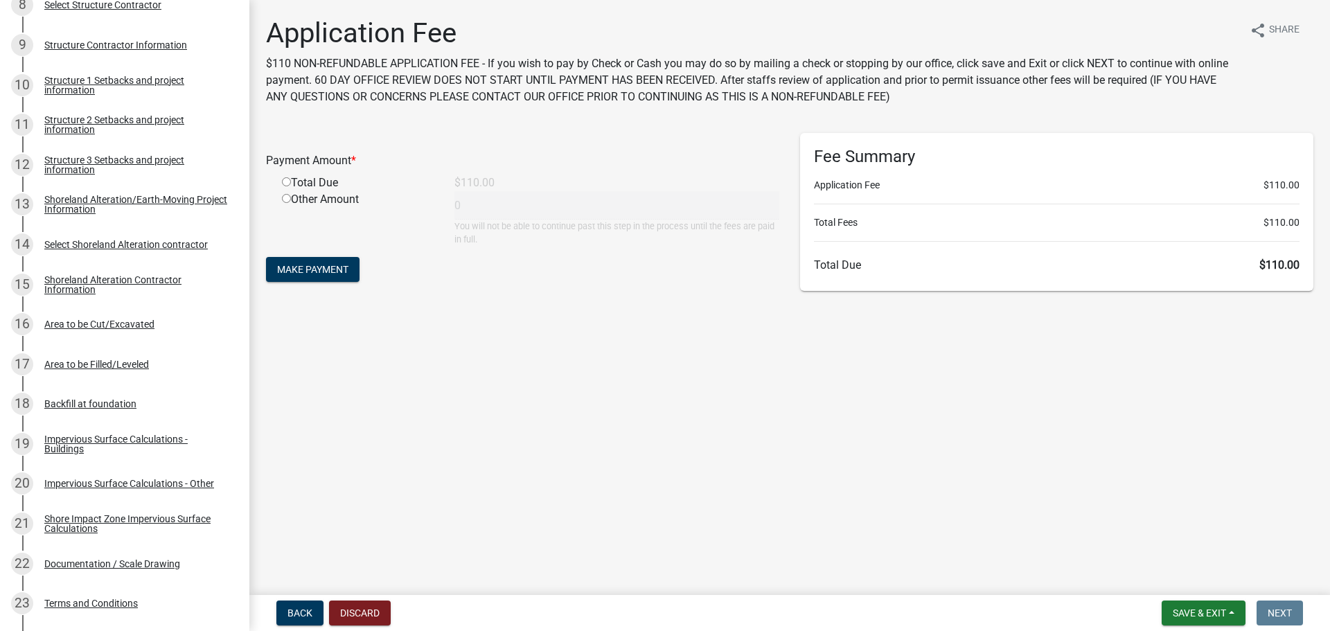
click at [284, 186] on input "radio" at bounding box center [286, 181] width 9 height 9
radio input "true"
type input "110"
click at [288, 267] on span "Make Payment" at bounding box center [312, 269] width 71 height 11
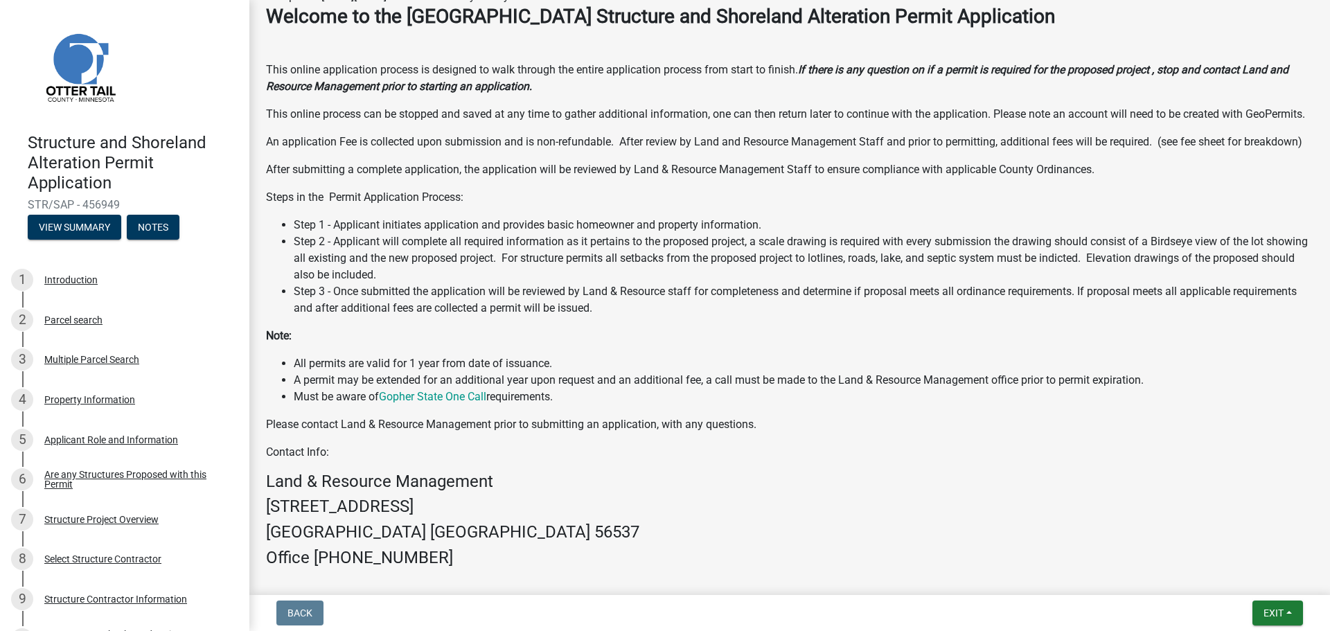
scroll to position [315, 0]
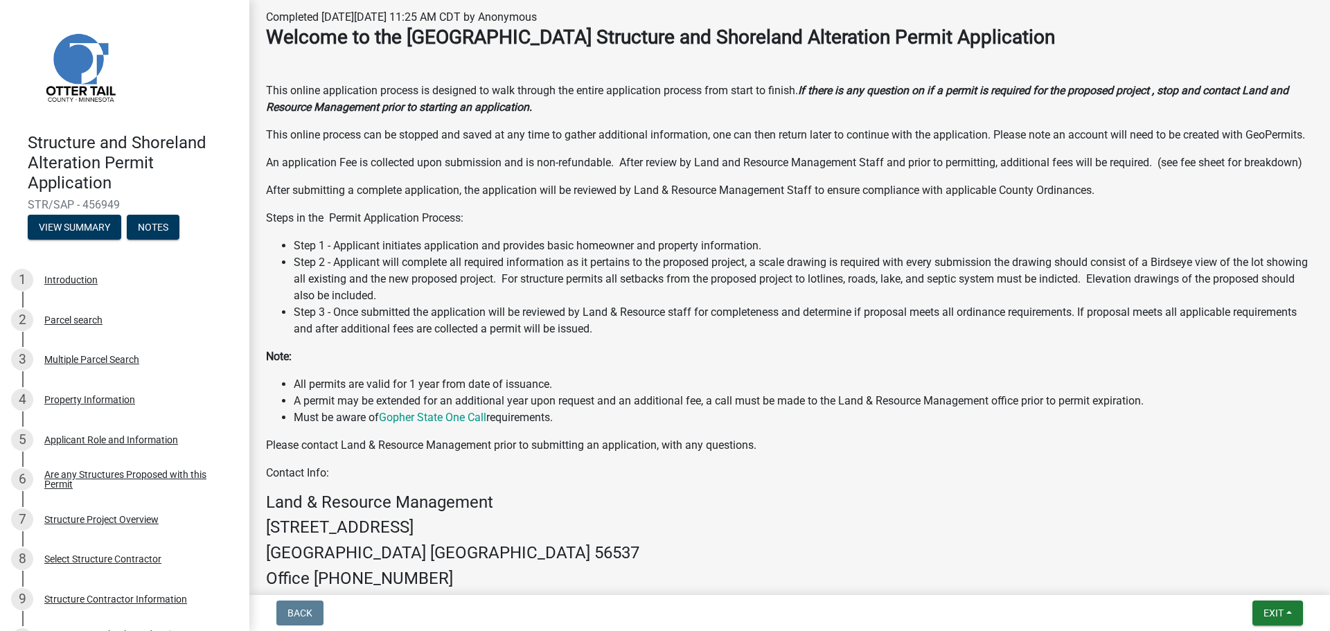
click at [262, 297] on div "Welcome to the [GEOGRAPHIC_DATA] Structure and Shoreland Alteration Permit Appl…" at bounding box center [790, 346] width 1068 height 641
drag, startPoint x: 265, startPoint y: 294, endPoint x: 802, endPoint y: 519, distance: 581.3
click at [802, 519] on div "Welcome to the [GEOGRAPHIC_DATA] Structure and Shoreland Alteration Permit Appl…" at bounding box center [790, 346] width 1068 height 641
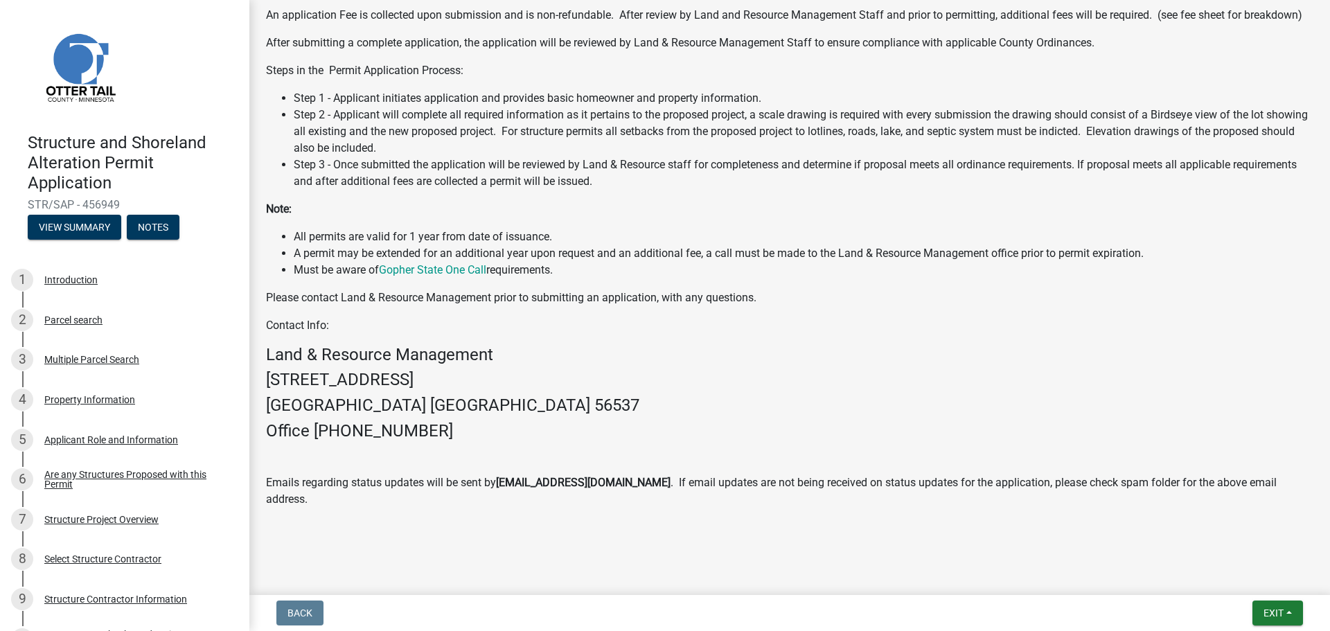
scroll to position [522, 0]
click at [267, 79] on p "Steps in the Permit Application Process:" at bounding box center [790, 70] width 1048 height 17
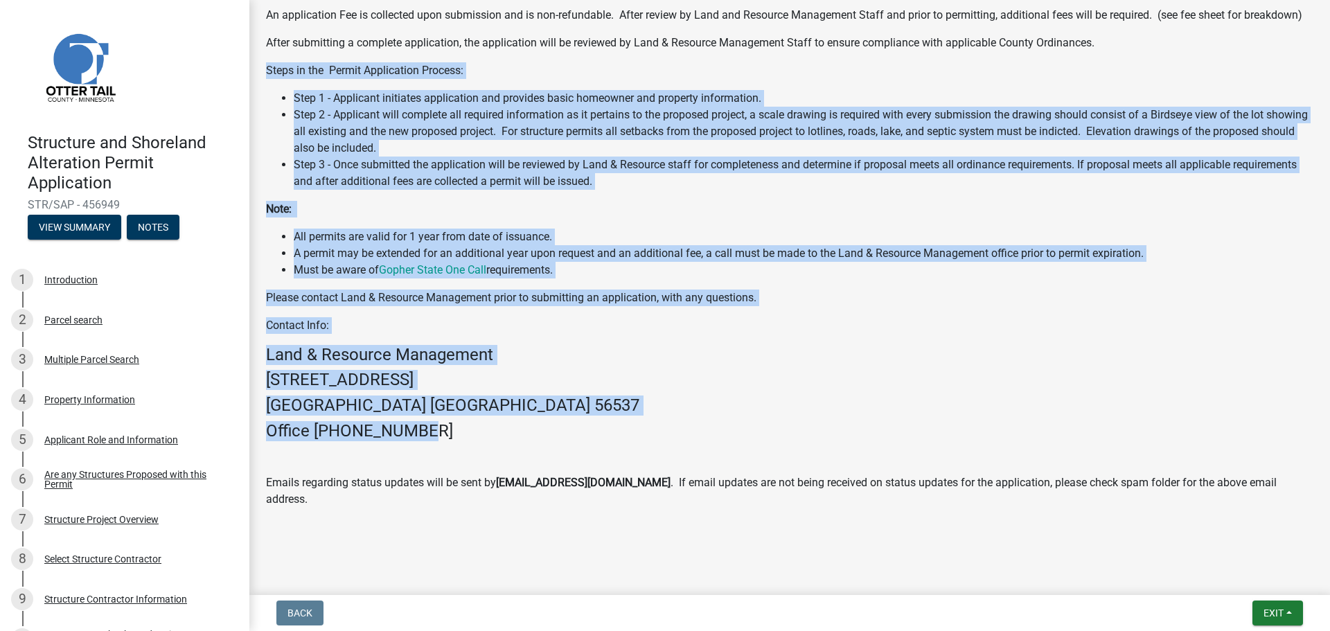
drag, startPoint x: 267, startPoint y: 85, endPoint x: 672, endPoint y: 440, distance: 538.6
click at [672, 440] on div "Welcome to the [GEOGRAPHIC_DATA] Structure and Shoreland Alteration Permit Appl…" at bounding box center [790, 193] width 1048 height 630
copy div "Lorem ip dol Sitame Consectetur Adipisc: Elit 1 - Seddoeius temporinc utlaboree…"
click at [376, 244] on div "Welcome to the [GEOGRAPHIC_DATA] Structure and Shoreland Alteration Permit Appl…" at bounding box center [790, 193] width 1048 height 630
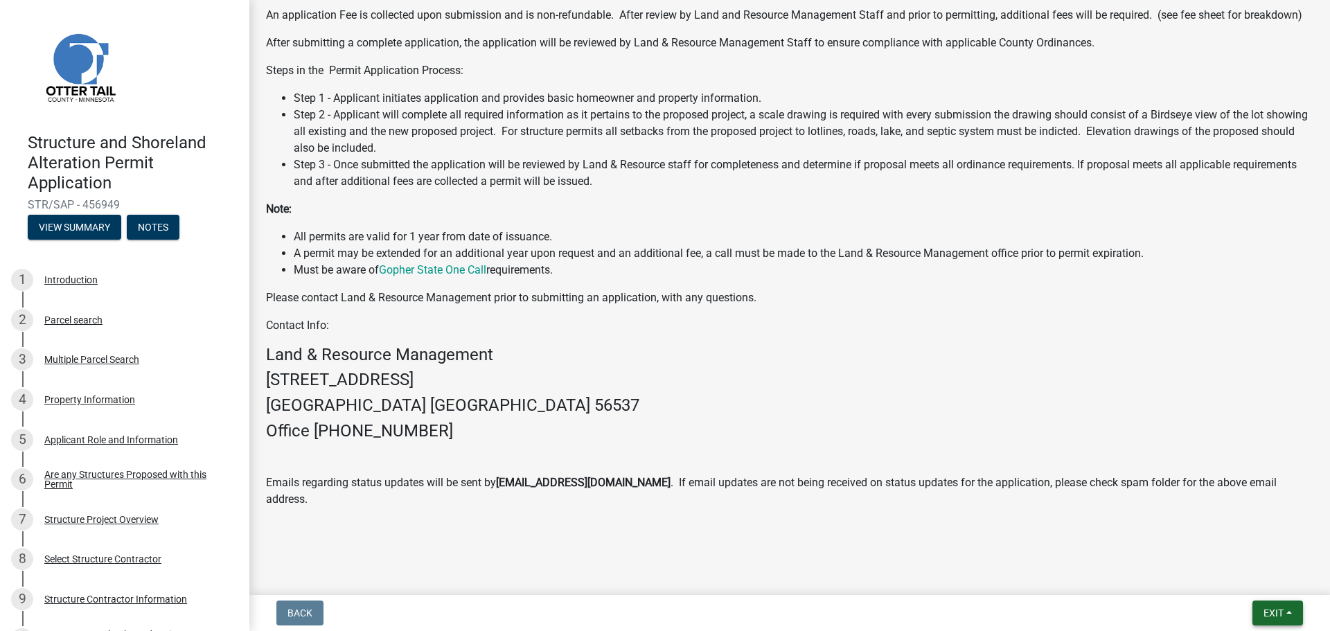
click at [1282, 616] on span "Exit" at bounding box center [1274, 613] width 20 height 11
click at [1227, 575] on button "Save & Exit" at bounding box center [1247, 576] width 111 height 33
